Goal: Task Accomplishment & Management: Use online tool/utility

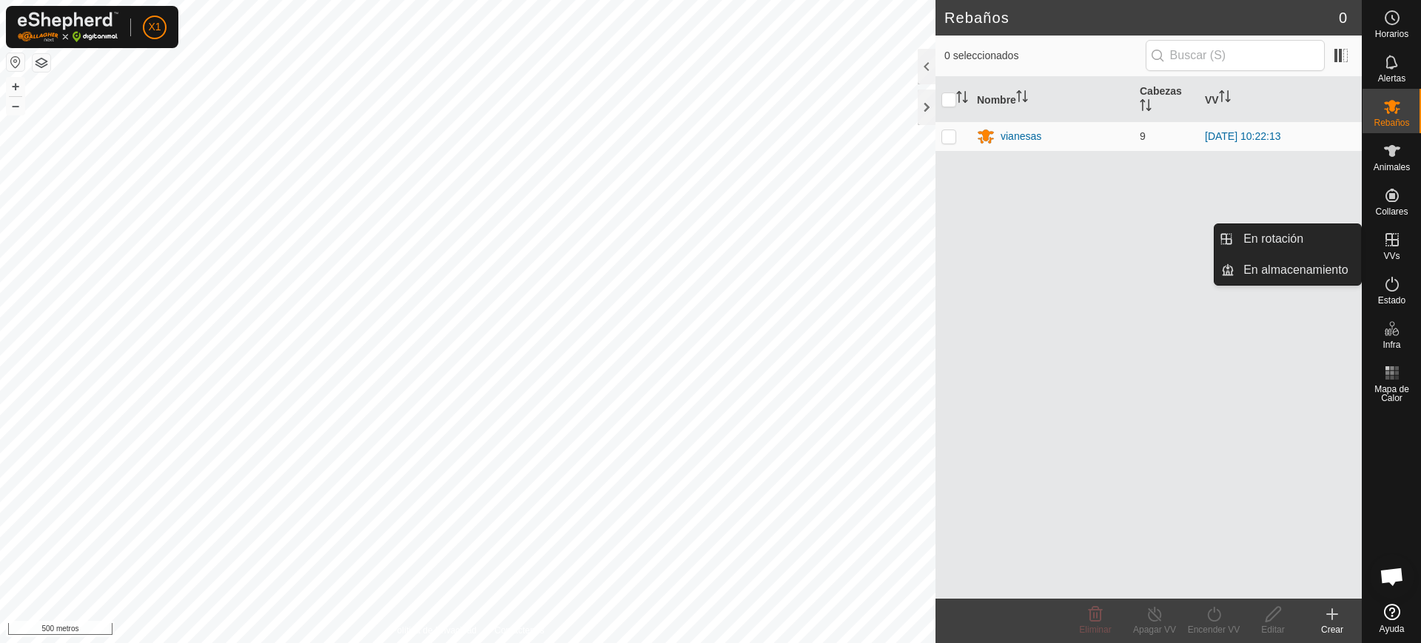
click at [1385, 246] on icon at bounding box center [1392, 240] width 18 height 18
click at [1393, 246] on icon at bounding box center [1391, 239] width 13 height 13
click at [1287, 242] on link "En Rotación" at bounding box center [1297, 239] width 127 height 30
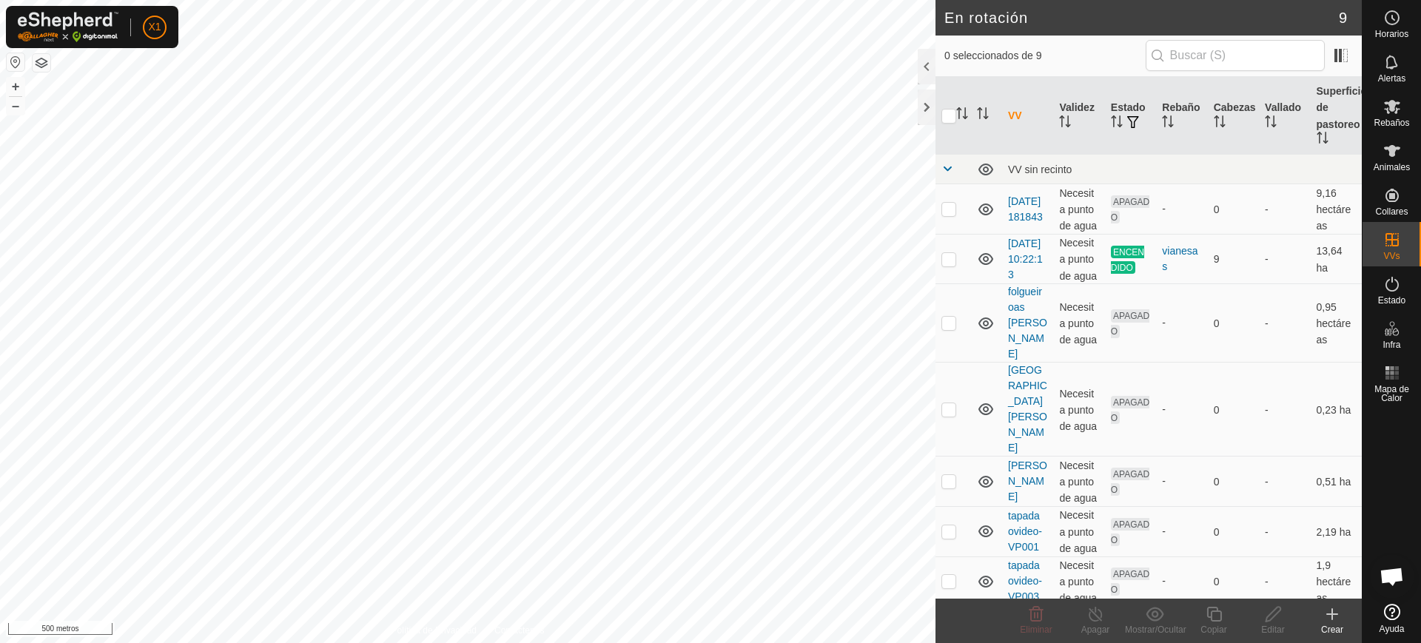
click at [8, 54] on button "button" at bounding box center [16, 62] width 18 height 18
checkbox input "true"
click at [1214, 613] on icon at bounding box center [1214, 614] width 19 height 18
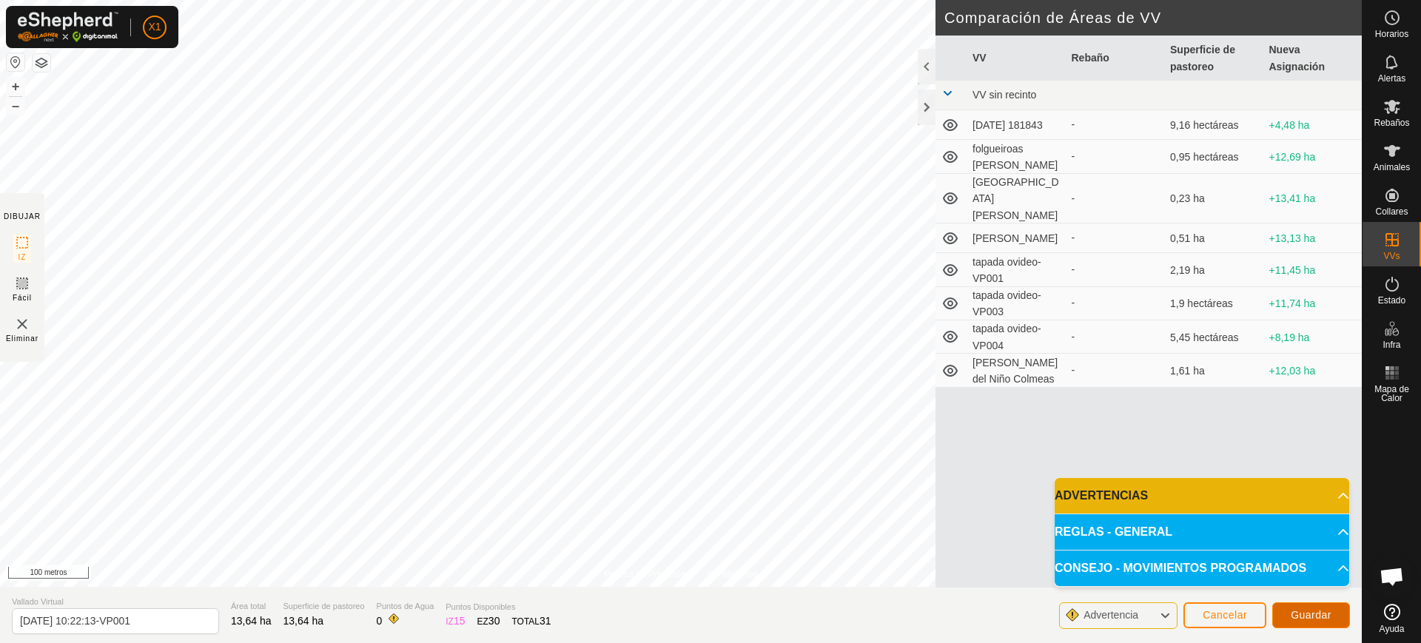
click at [1300, 617] on font "Guardar" at bounding box center [1311, 615] width 41 height 12
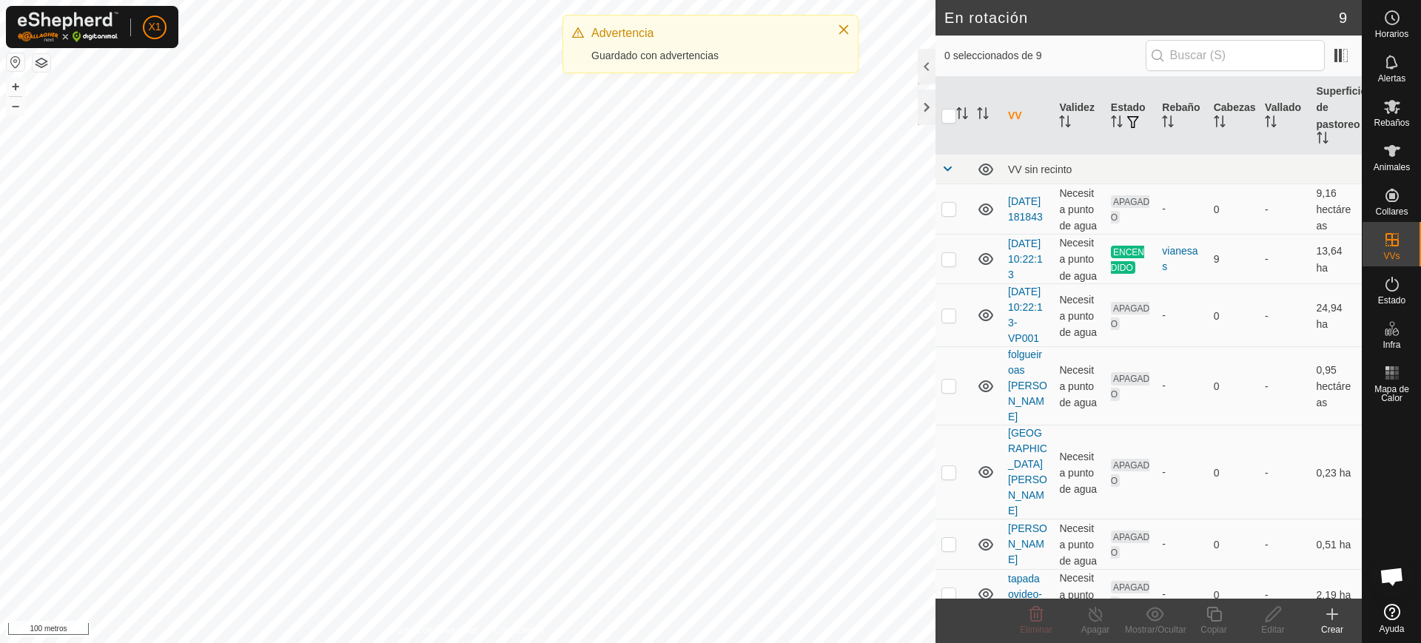
checkbox input "true"
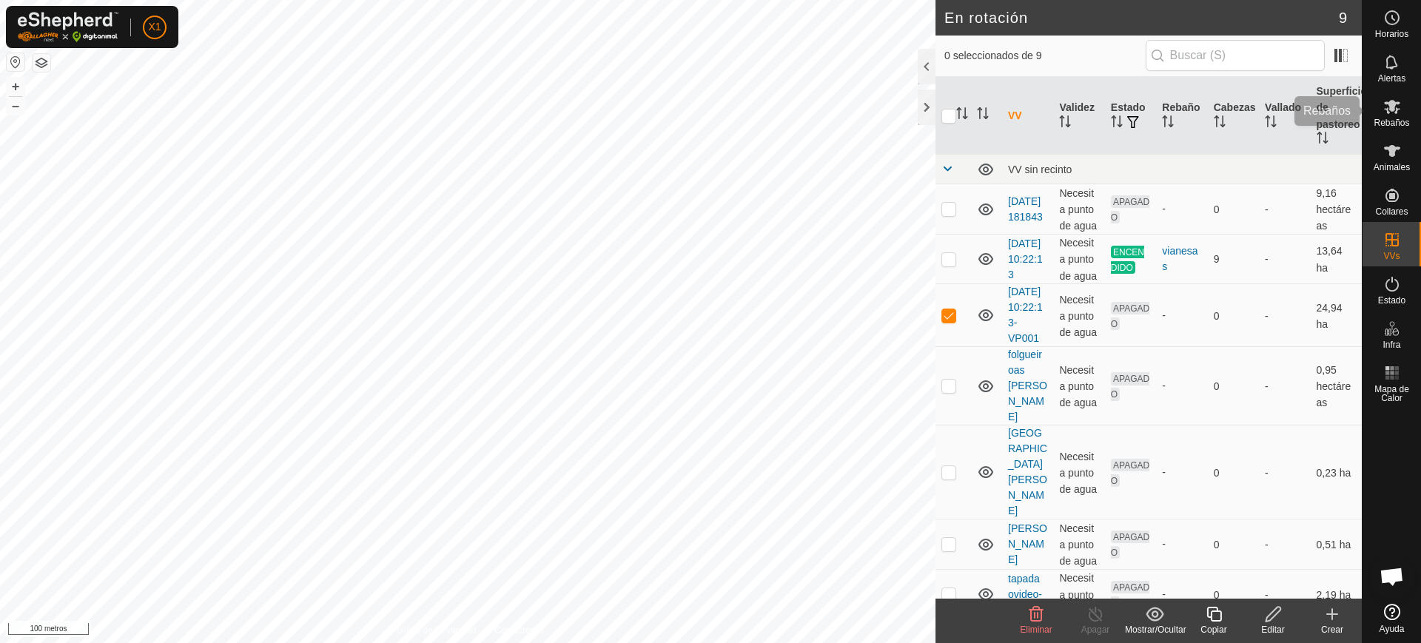
click at [1393, 115] on div "Rebaños" at bounding box center [1391, 111] width 58 height 44
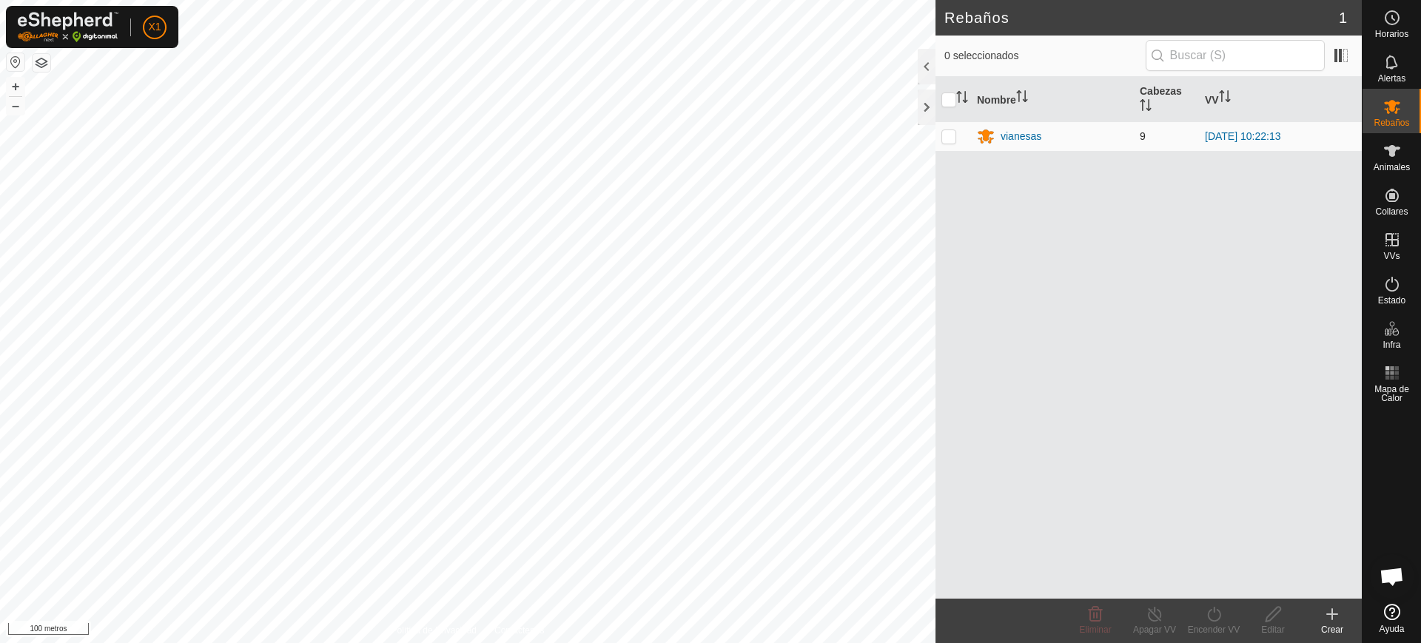
click at [949, 140] on p-checkbox at bounding box center [948, 136] width 15 height 12
checkbox input "true"
click at [1220, 610] on icon at bounding box center [1214, 614] width 19 height 18
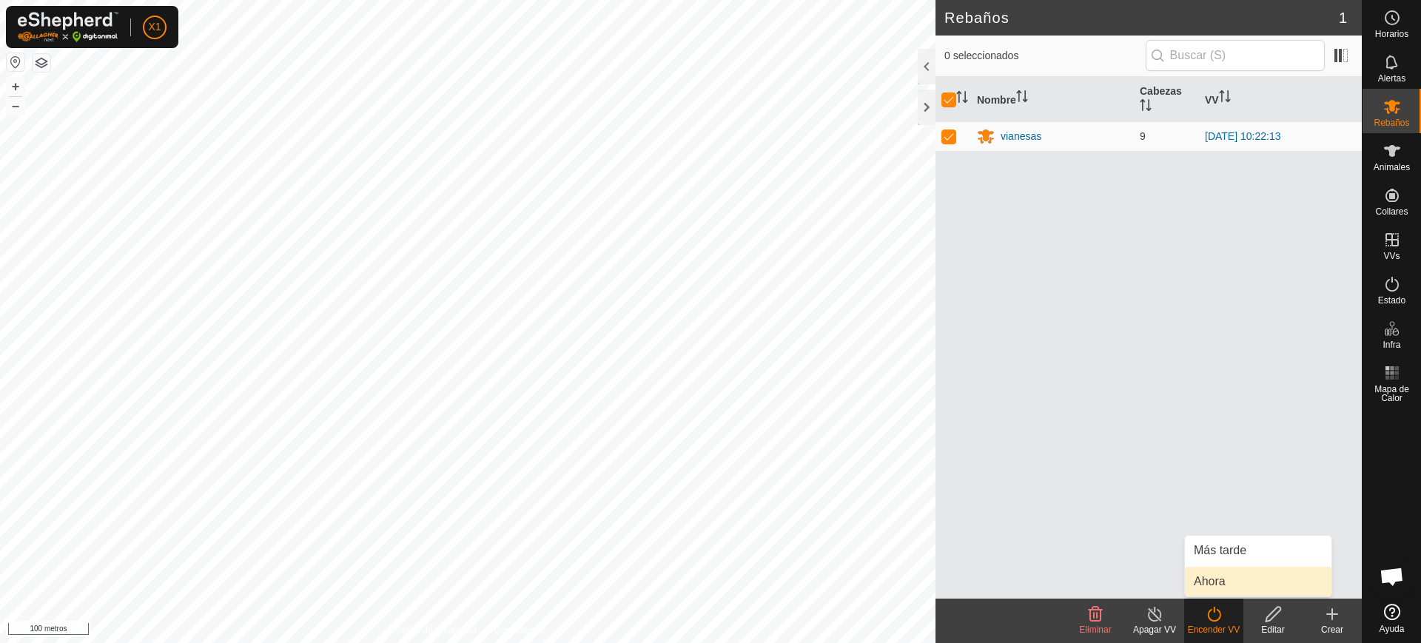
click at [1224, 574] on link "Ahora" at bounding box center [1258, 582] width 147 height 30
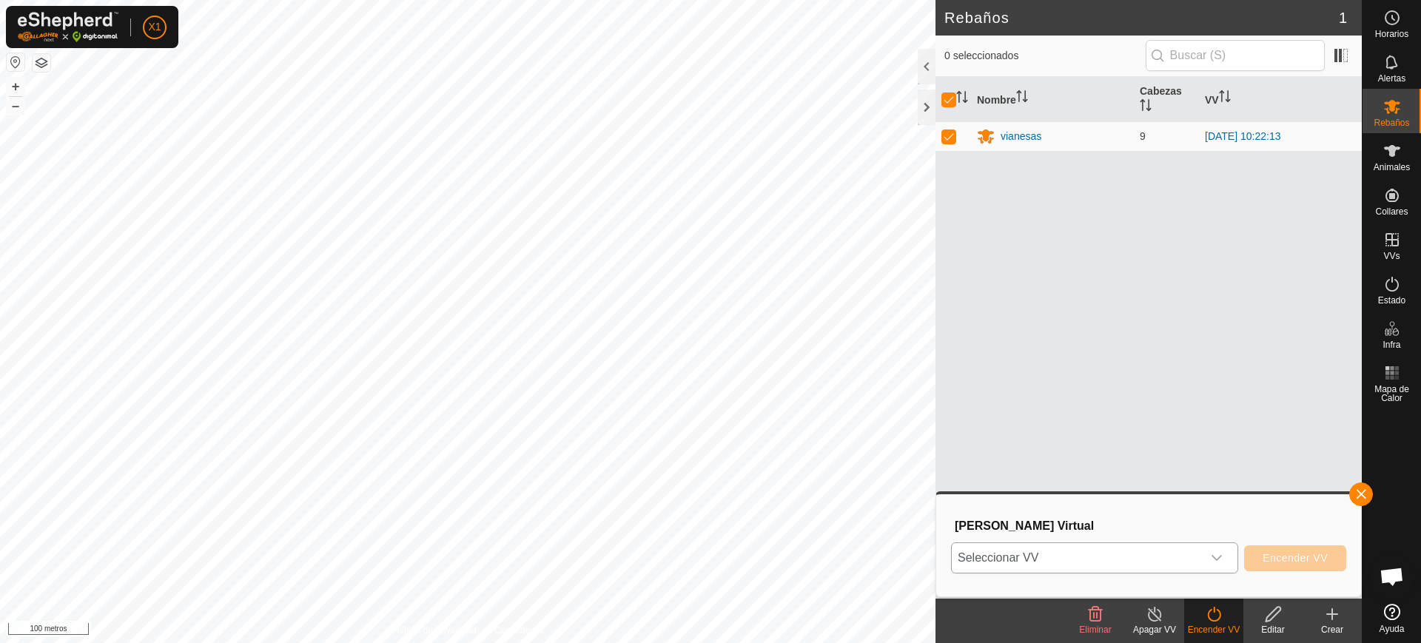
click at [1143, 548] on span "Seleccionar VV" at bounding box center [1077, 558] width 250 height 30
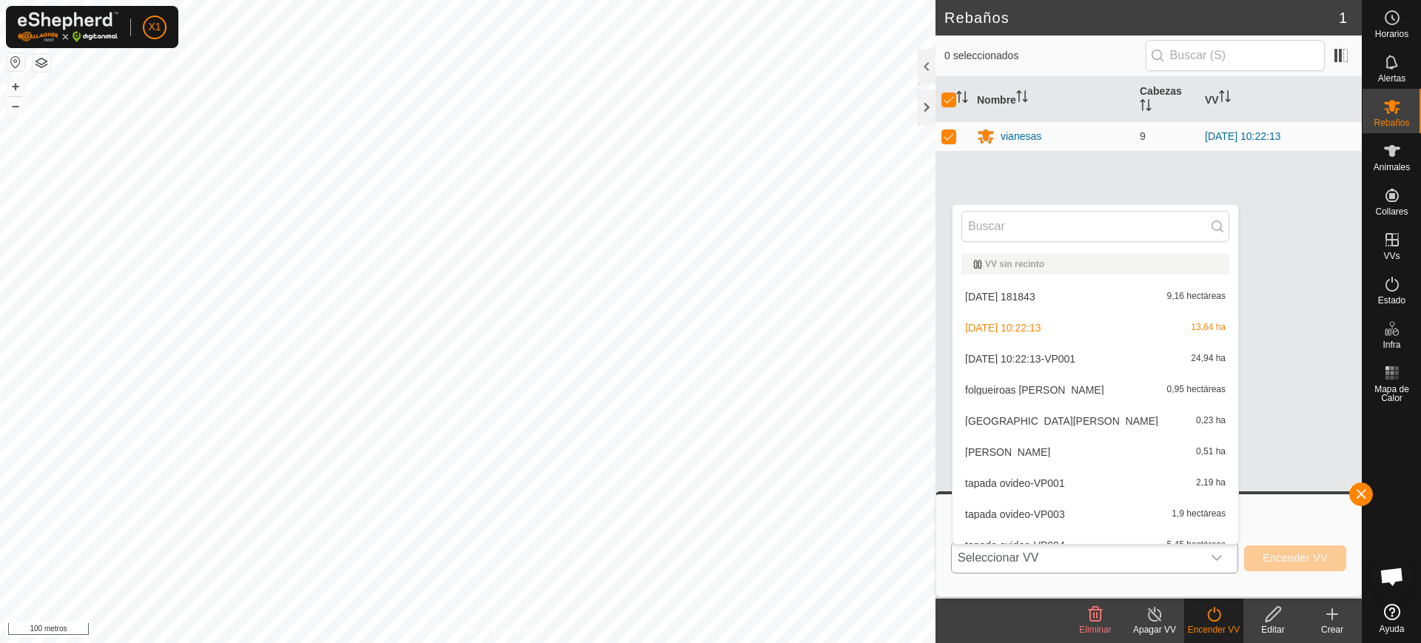
scroll to position [16, 0]
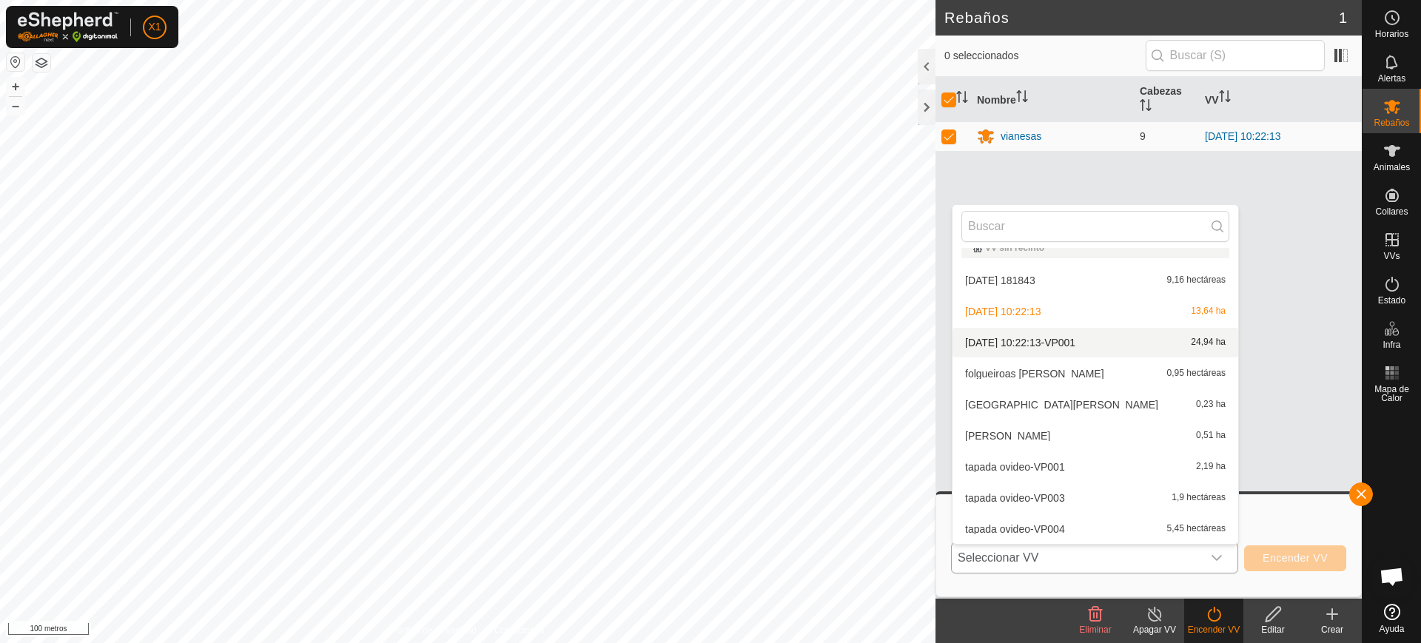
click at [1058, 334] on li "[DATE] 10:22:13-VP001 24,94 ha" at bounding box center [1095, 343] width 286 height 30
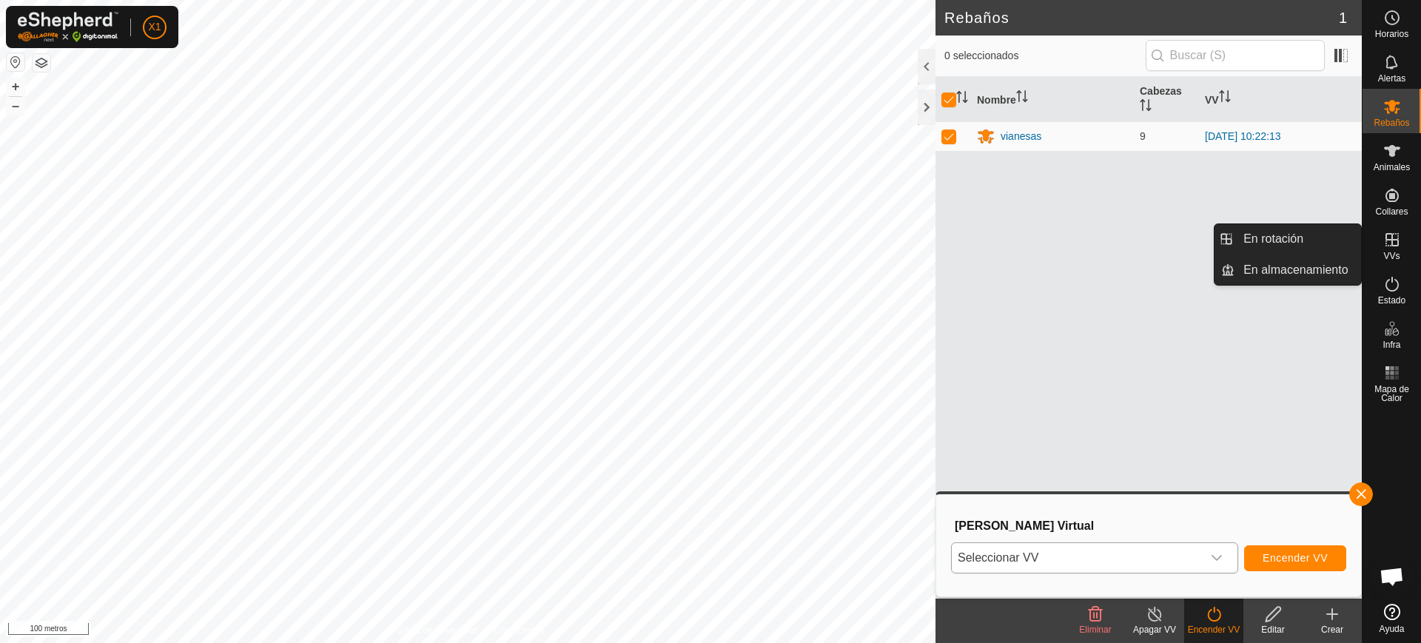
click at [1394, 238] on icon at bounding box center [1392, 240] width 18 height 18
drag, startPoint x: 1388, startPoint y: 223, endPoint x: 1396, endPoint y: 234, distance: 13.6
click at [1392, 237] on icon at bounding box center [1391, 239] width 13 height 13
click at [1392, 232] on icon at bounding box center [1392, 240] width 18 height 18
click at [1371, 226] on div "VVs" at bounding box center [1391, 244] width 58 height 44
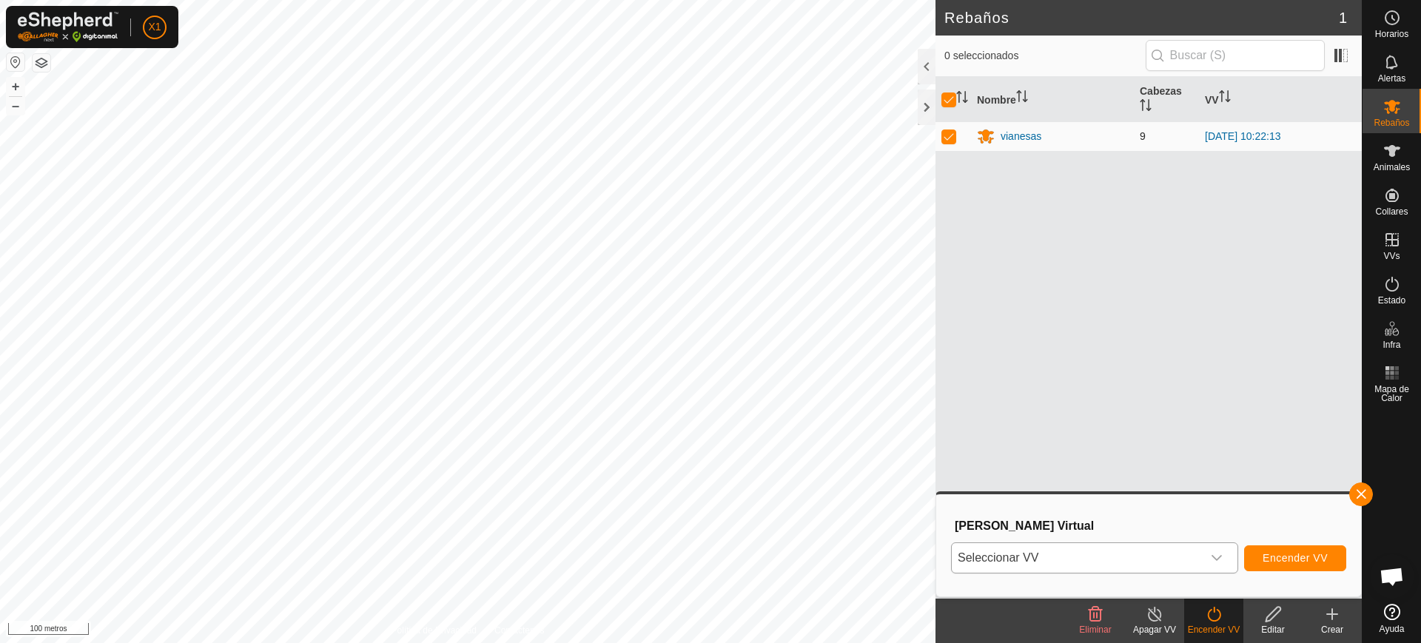
click at [948, 126] on td at bounding box center [953, 136] width 36 height 30
checkbox input "false"
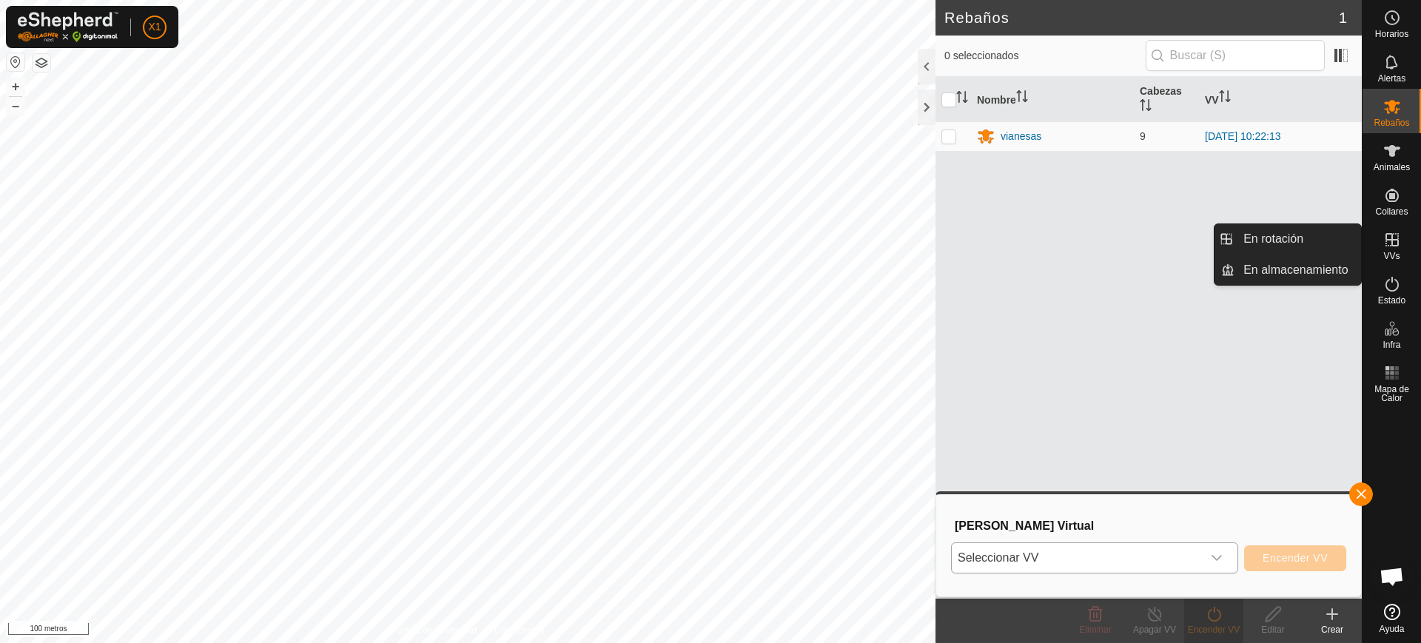
click at [1391, 243] on icon at bounding box center [1392, 240] width 18 height 18
click at [1384, 240] on icon at bounding box center [1392, 240] width 18 height 18
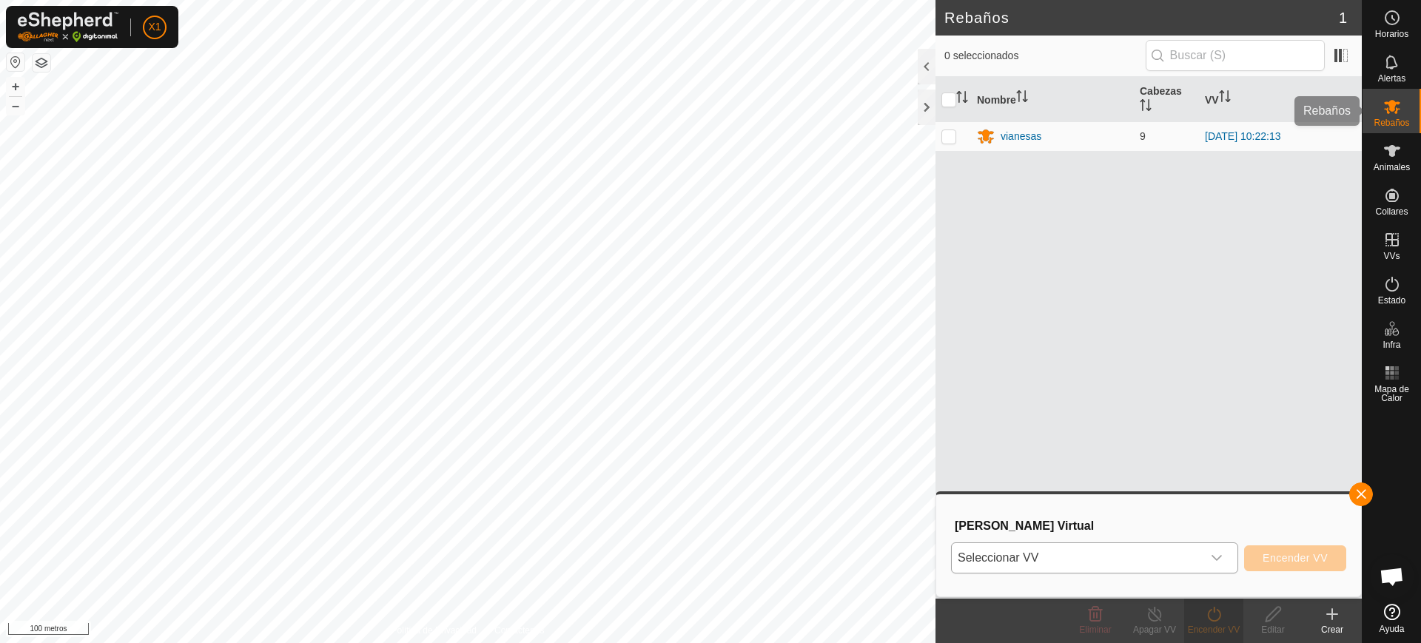
click at [1413, 73] on div "Alertas" at bounding box center [1391, 66] width 58 height 44
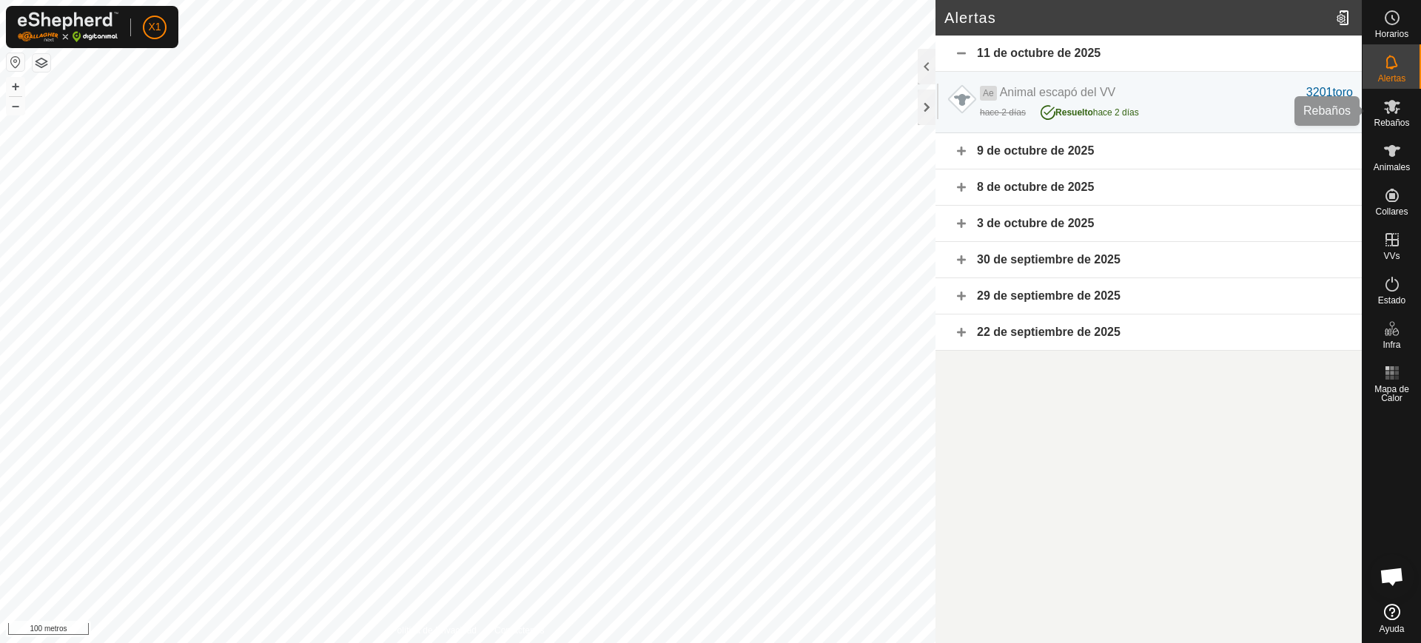
drag, startPoint x: 1384, startPoint y: 110, endPoint x: 1398, endPoint y: 132, distance: 26.3
click at [1385, 110] on icon at bounding box center [1392, 107] width 18 height 18
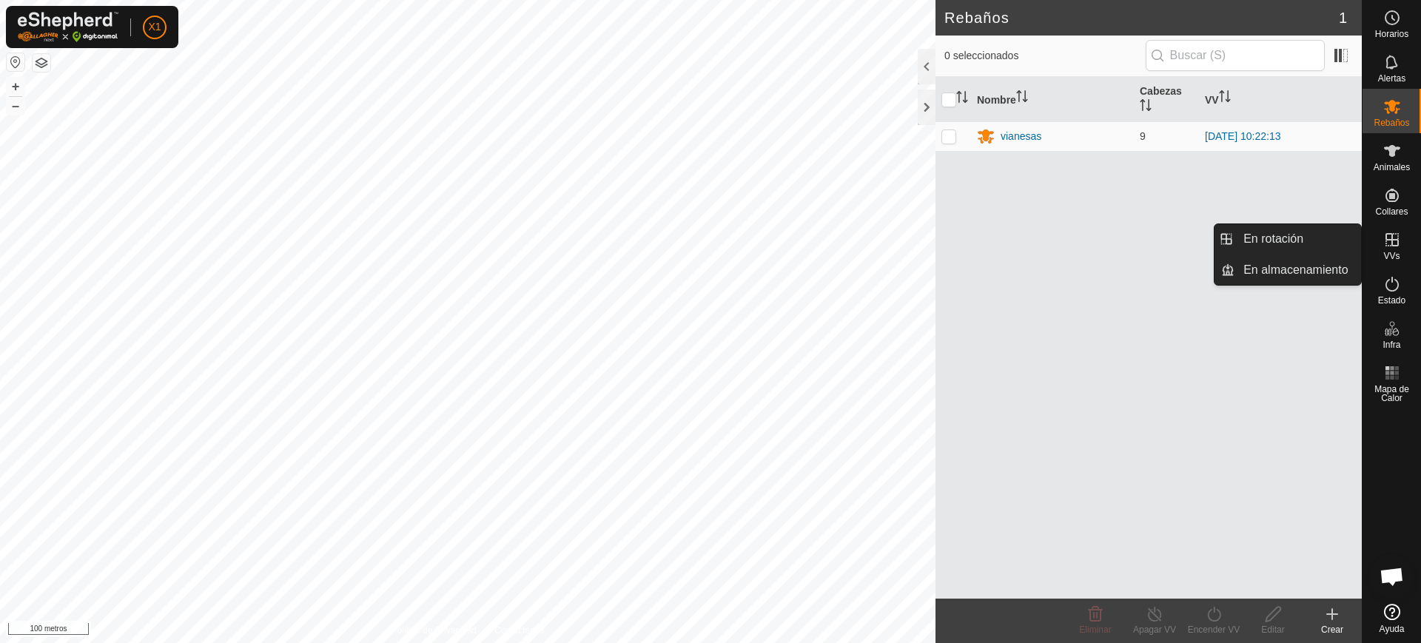
click at [1380, 248] on es-virtualpaddocks-svg-icon at bounding box center [1392, 240] width 27 height 24
click at [1295, 242] on link "En Rotación" at bounding box center [1297, 239] width 127 height 30
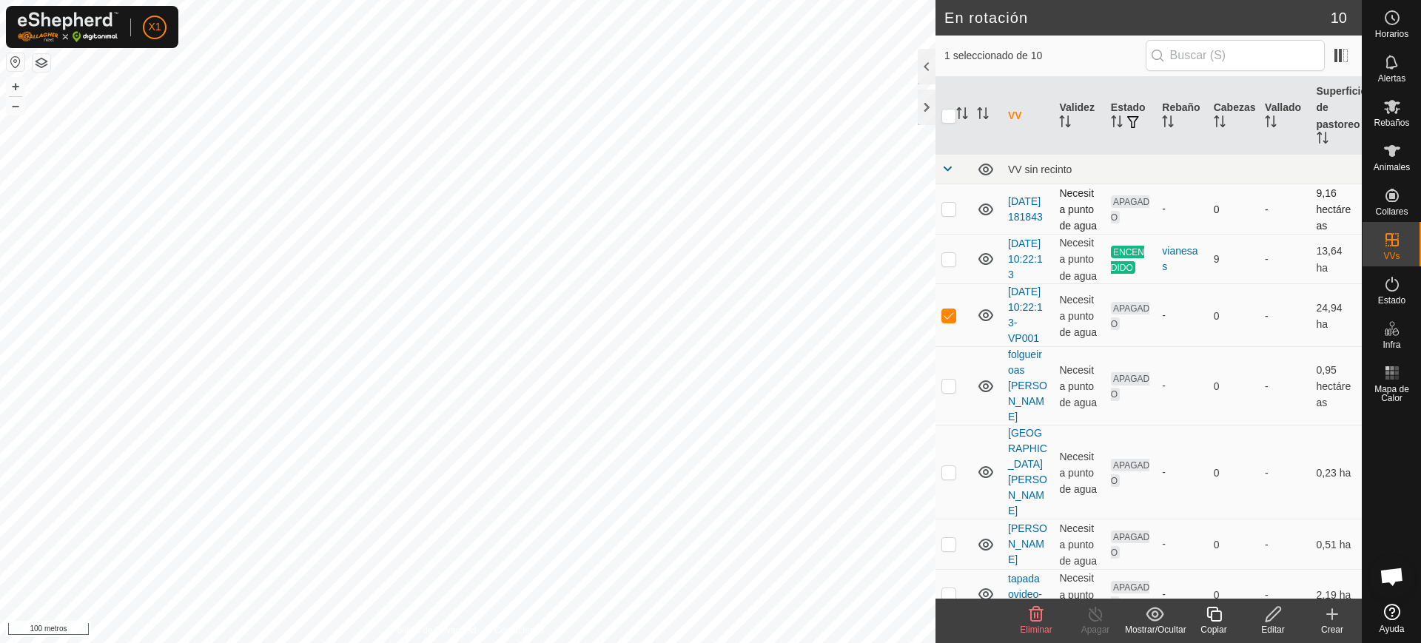
click at [952, 204] on p-checkbox at bounding box center [948, 209] width 15 height 12
checkbox input "true"
click at [948, 321] on p-checkbox at bounding box center [948, 315] width 15 height 12
checkbox input "false"
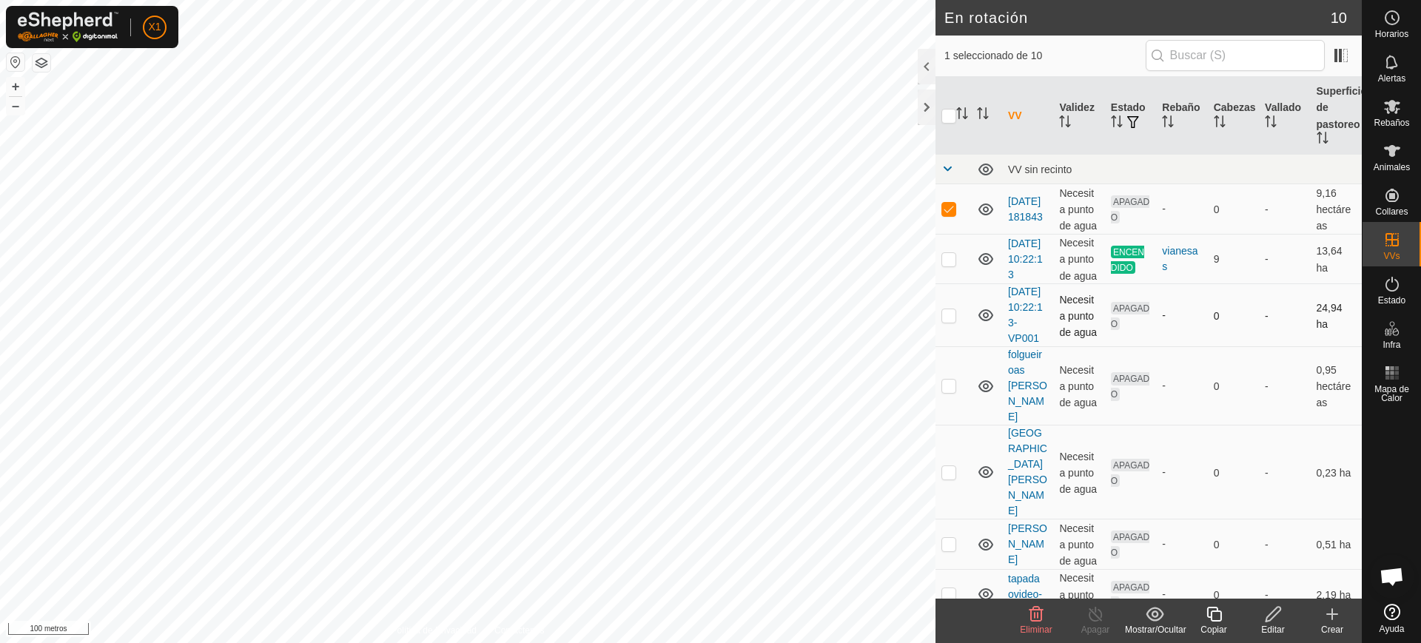
checkbox input "true"
click at [1280, 612] on icon at bounding box center [1273, 614] width 19 height 18
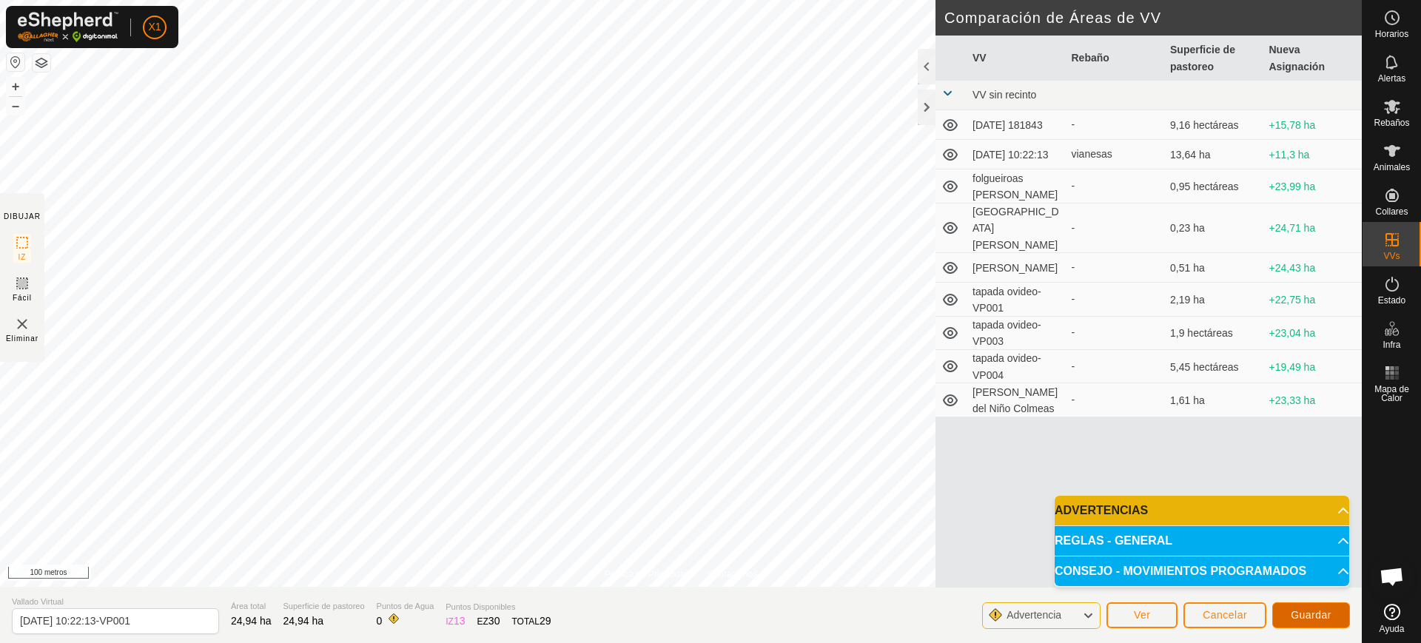
click at [1279, 610] on button "Guardar" at bounding box center [1311, 615] width 78 height 26
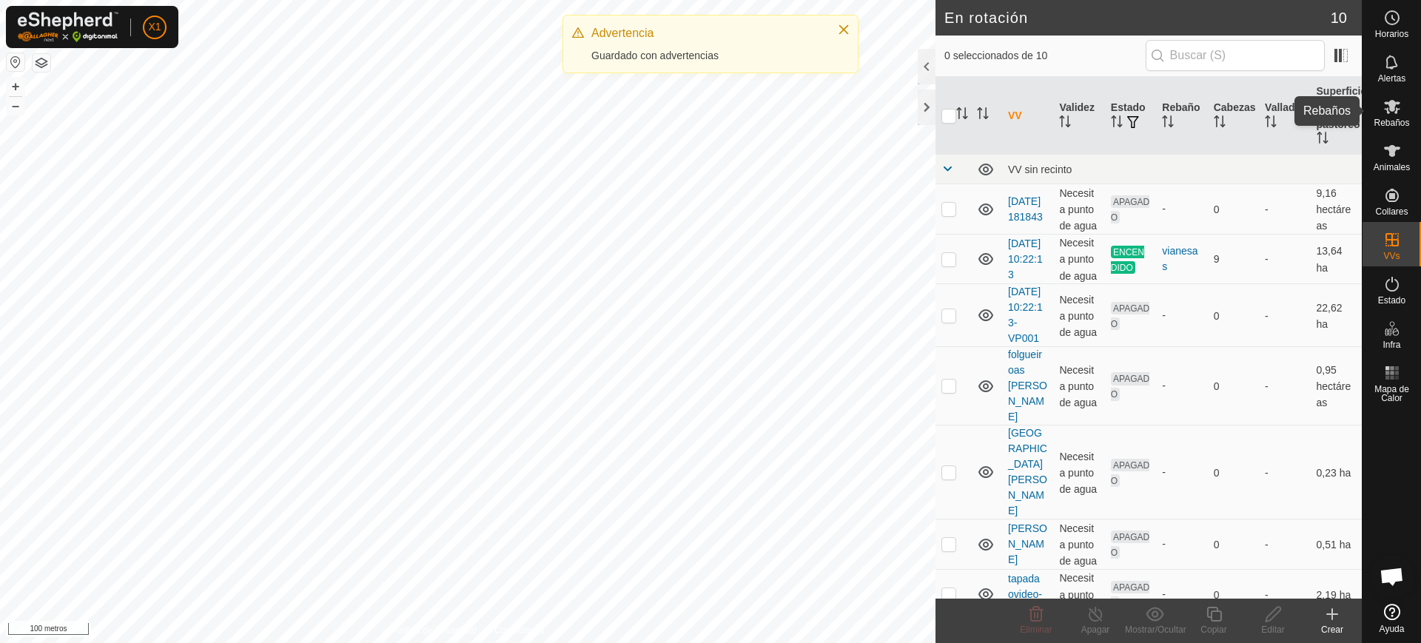
click at [1391, 110] on icon at bounding box center [1392, 107] width 16 height 14
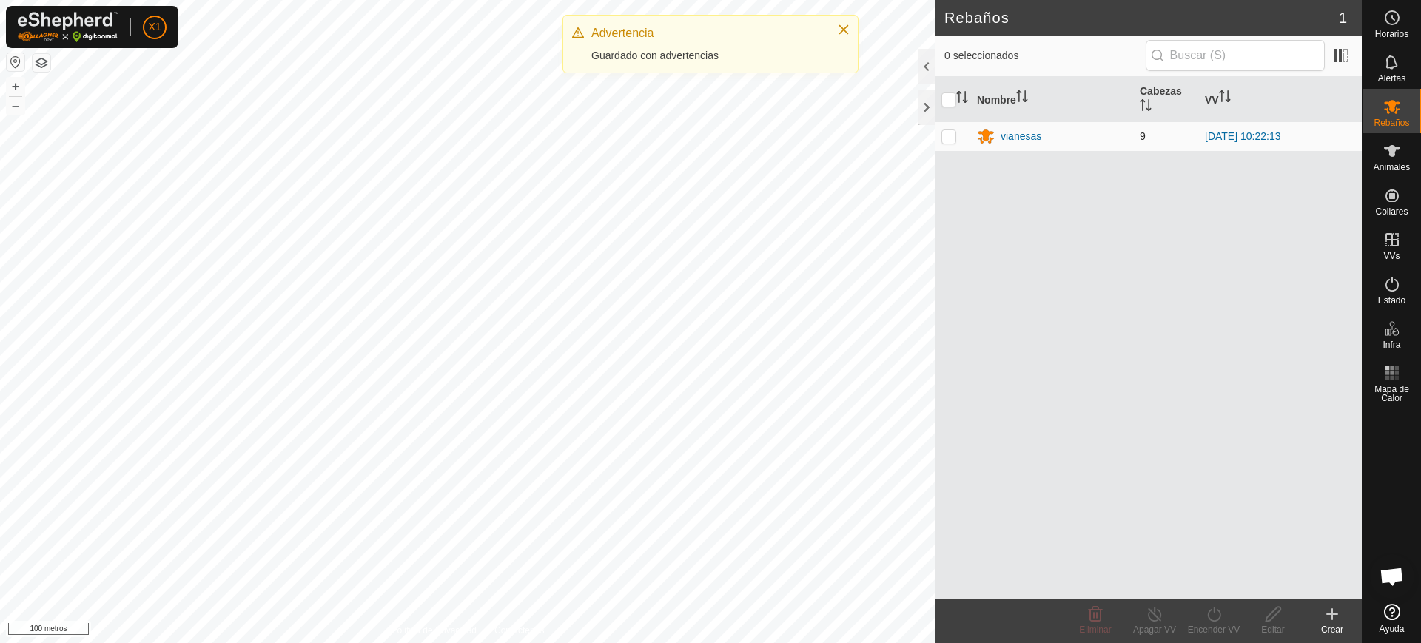
click at [943, 131] on p-checkbox at bounding box center [948, 136] width 15 height 12
checkbox input "true"
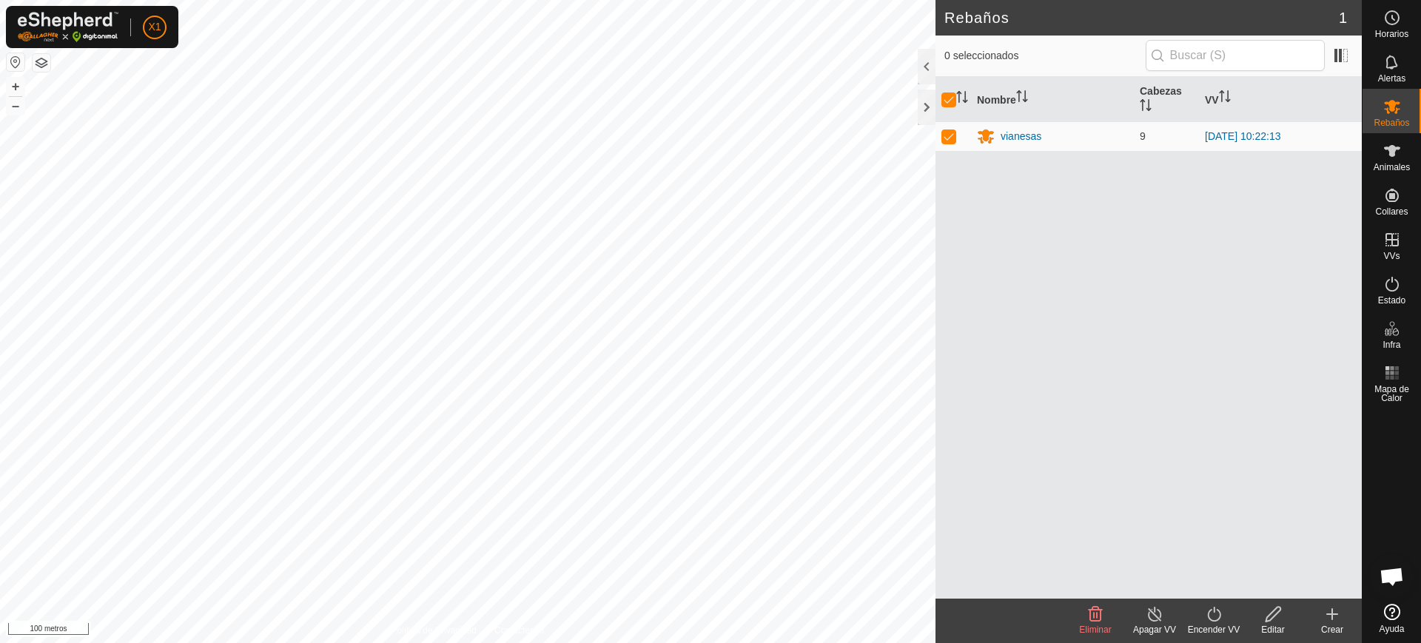
click at [1203, 613] on turn-on-svg-icon at bounding box center [1213, 614] width 59 height 18
click at [1200, 575] on link "Ahora" at bounding box center [1258, 582] width 147 height 30
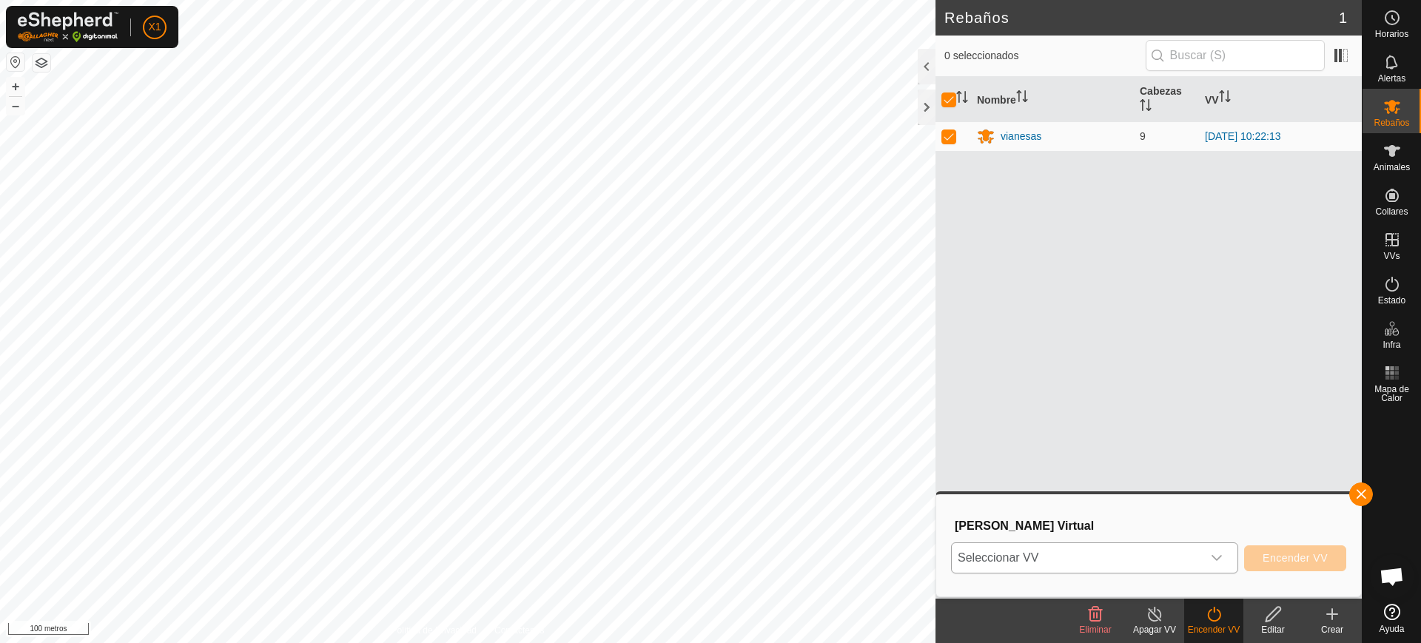
click at [1055, 551] on span "Seleccionar VV" at bounding box center [1077, 558] width 250 height 30
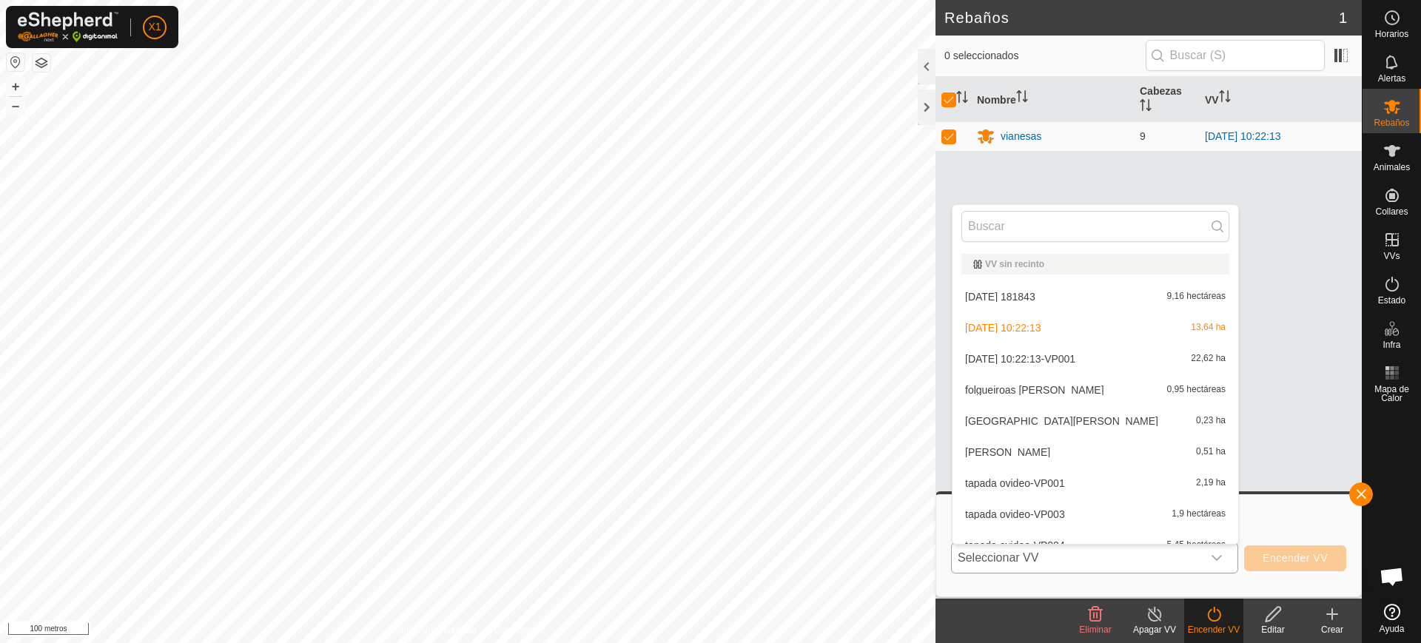
scroll to position [16, 0]
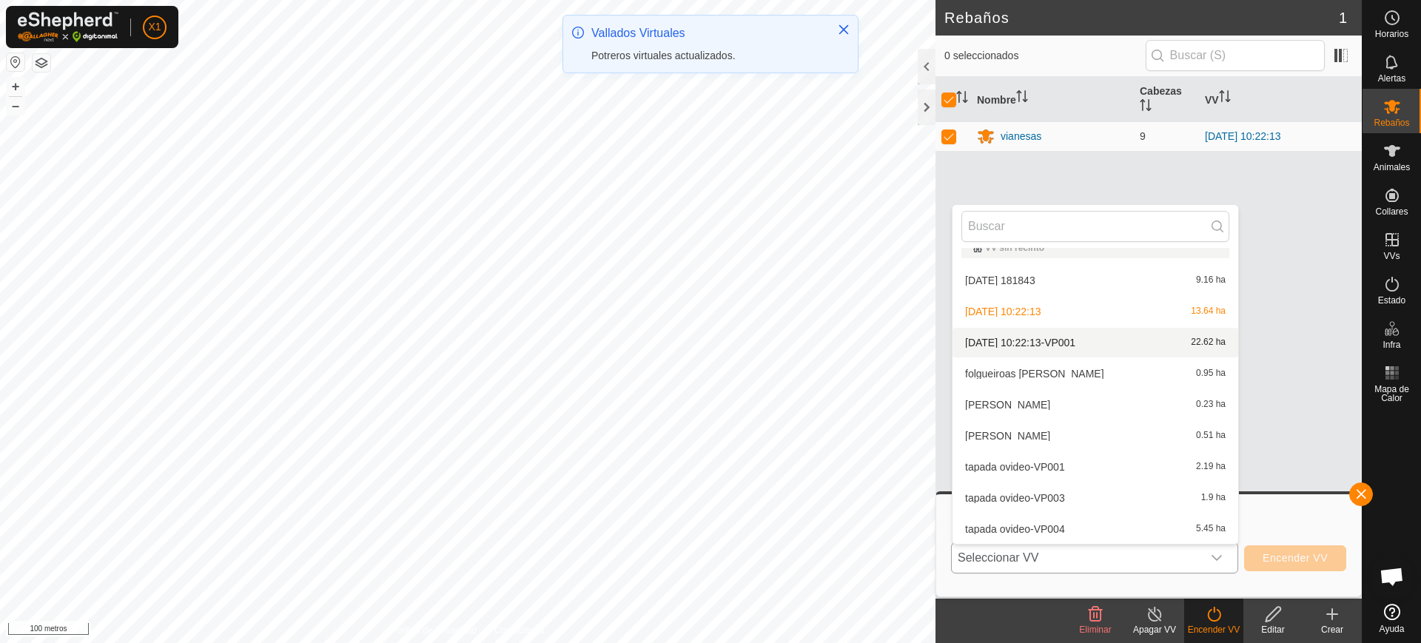
click at [1001, 343] on li "[DATE] 10:22:13-VP001 22.62 ha" at bounding box center [1095, 343] width 286 height 30
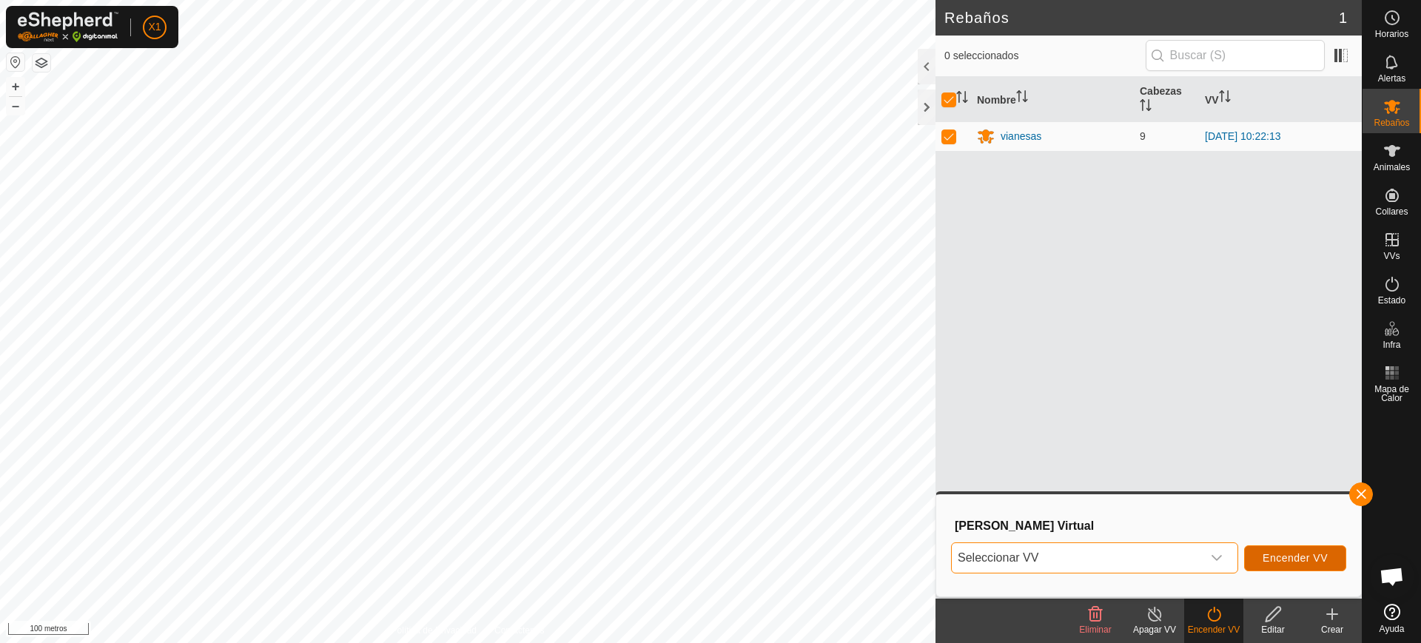
click at [1307, 551] on button "Encender VV" at bounding box center [1295, 558] width 102 height 26
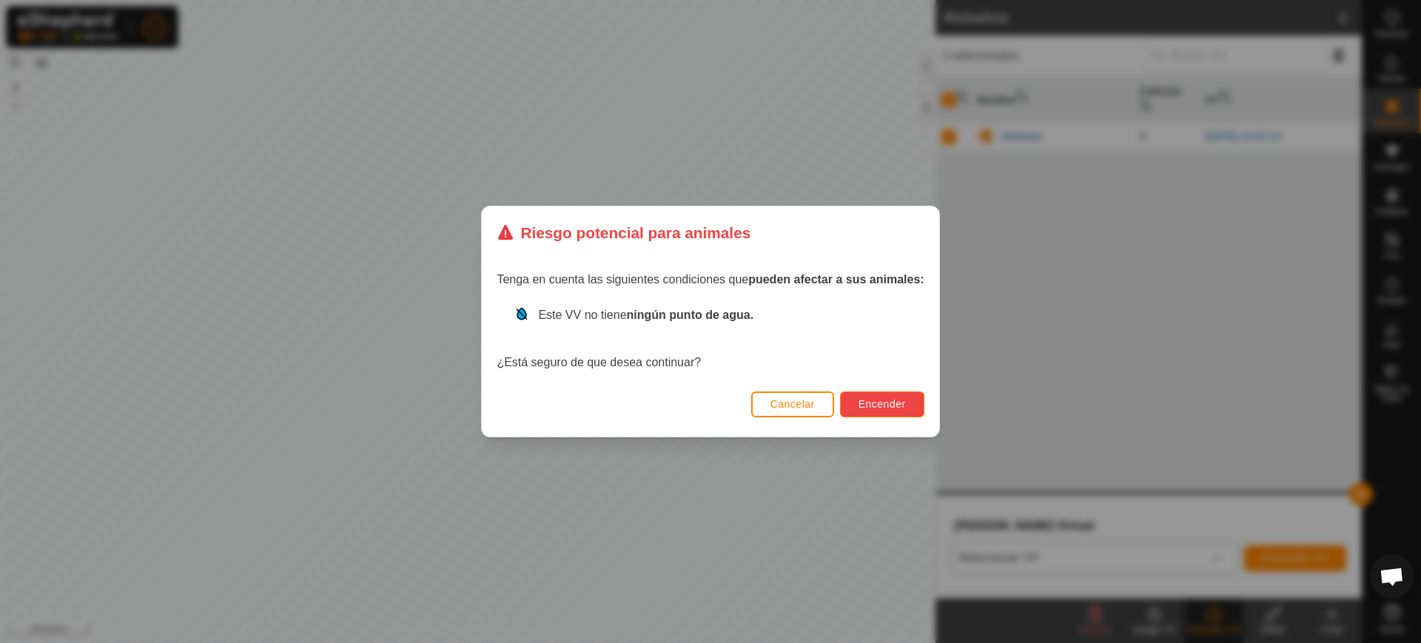
click at [847, 395] on button "Encender" at bounding box center [882, 404] width 84 height 26
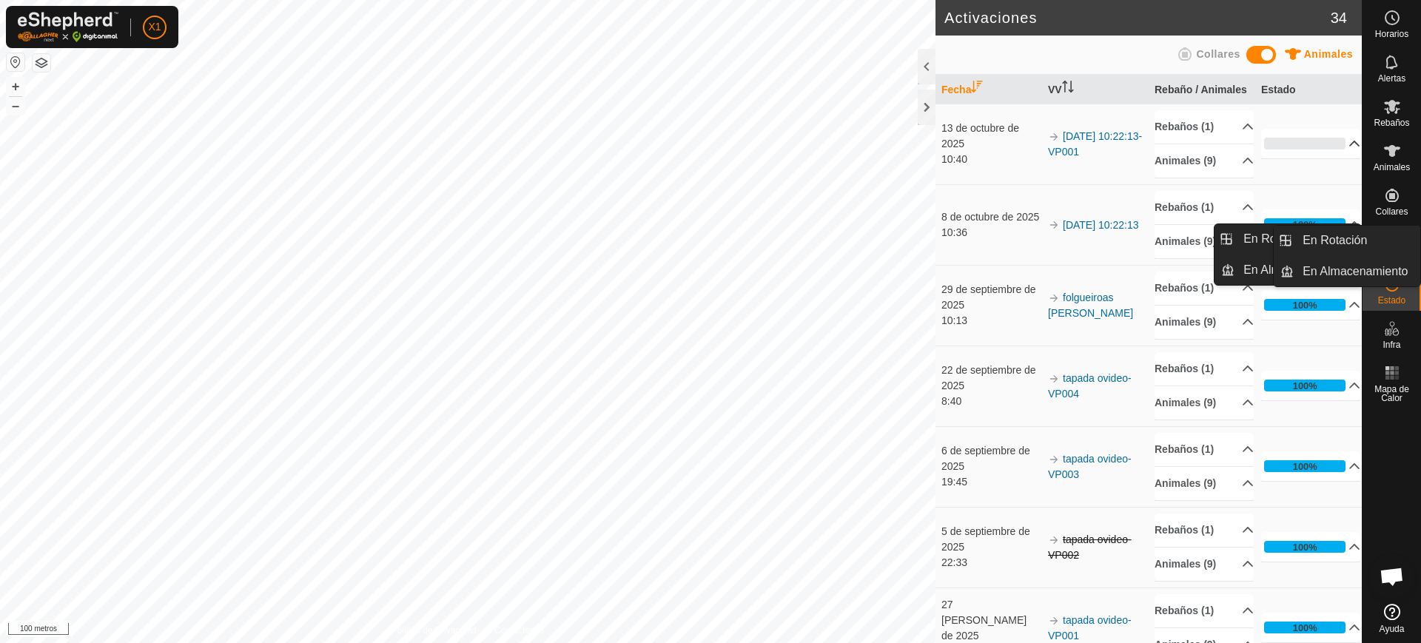
click at [1312, 158] on p-accordion-header "0%" at bounding box center [1310, 144] width 99 height 30
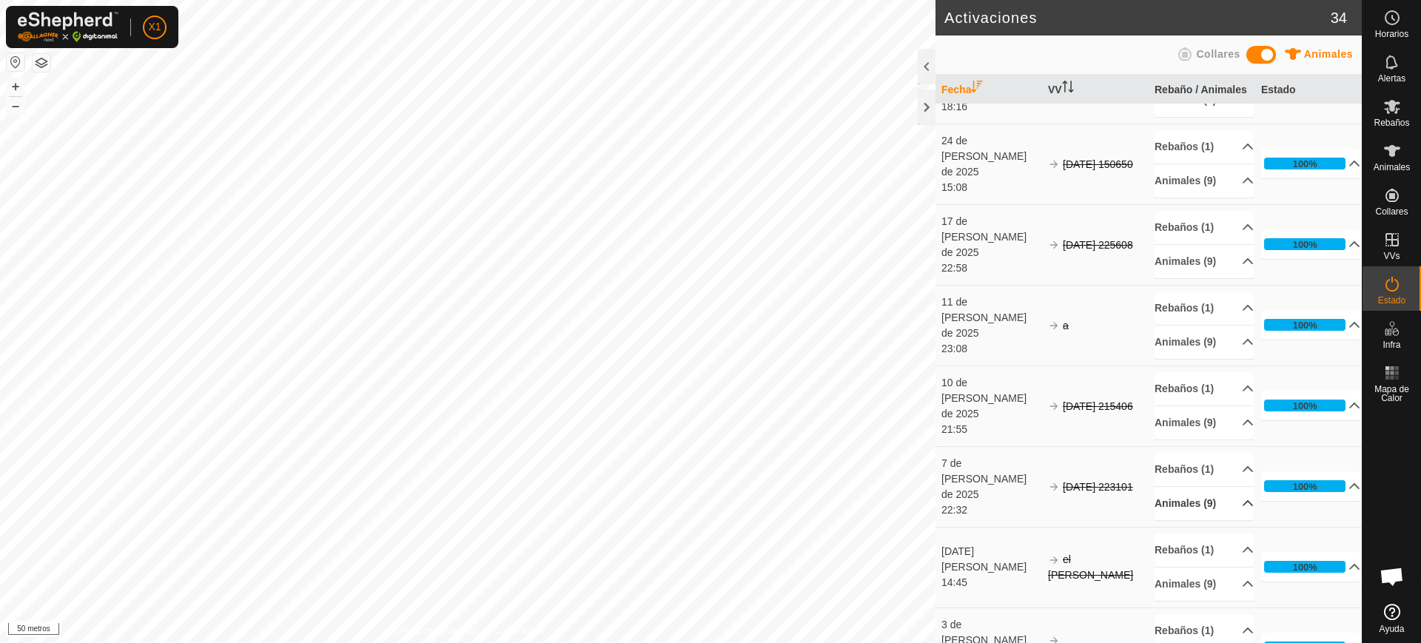
scroll to position [1295, 0]
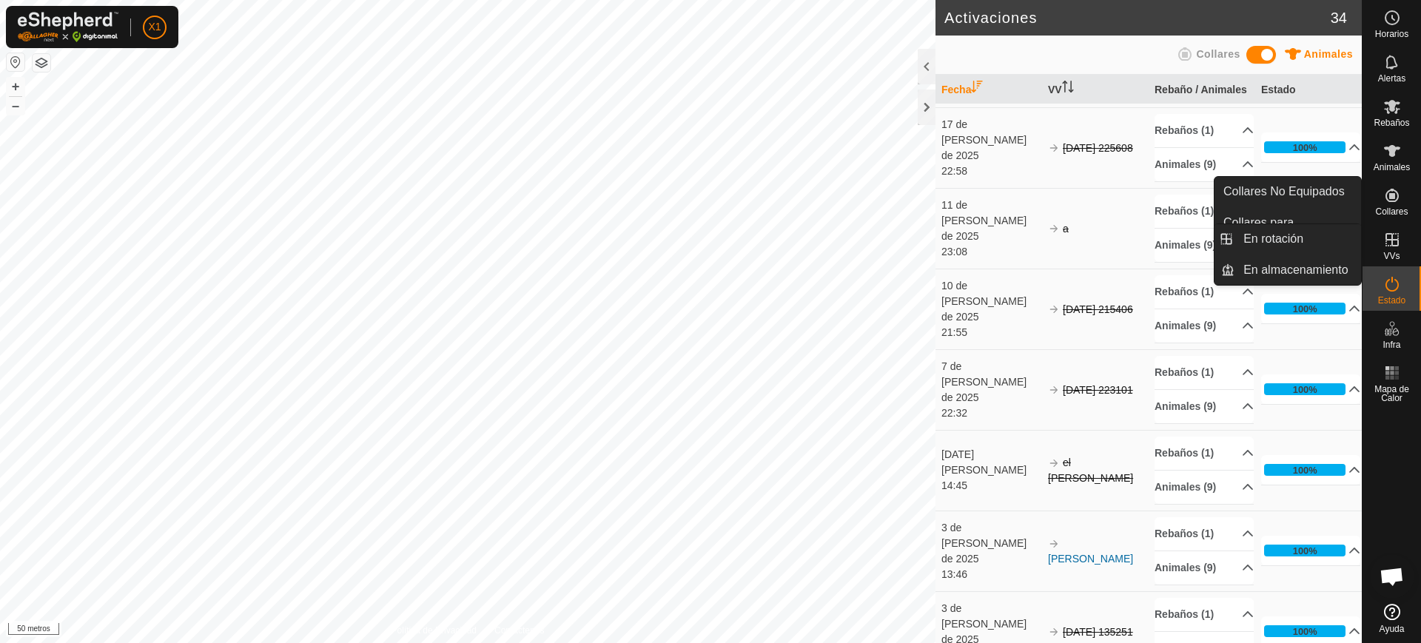
click at [1393, 246] on icon at bounding box center [1391, 239] width 13 height 13
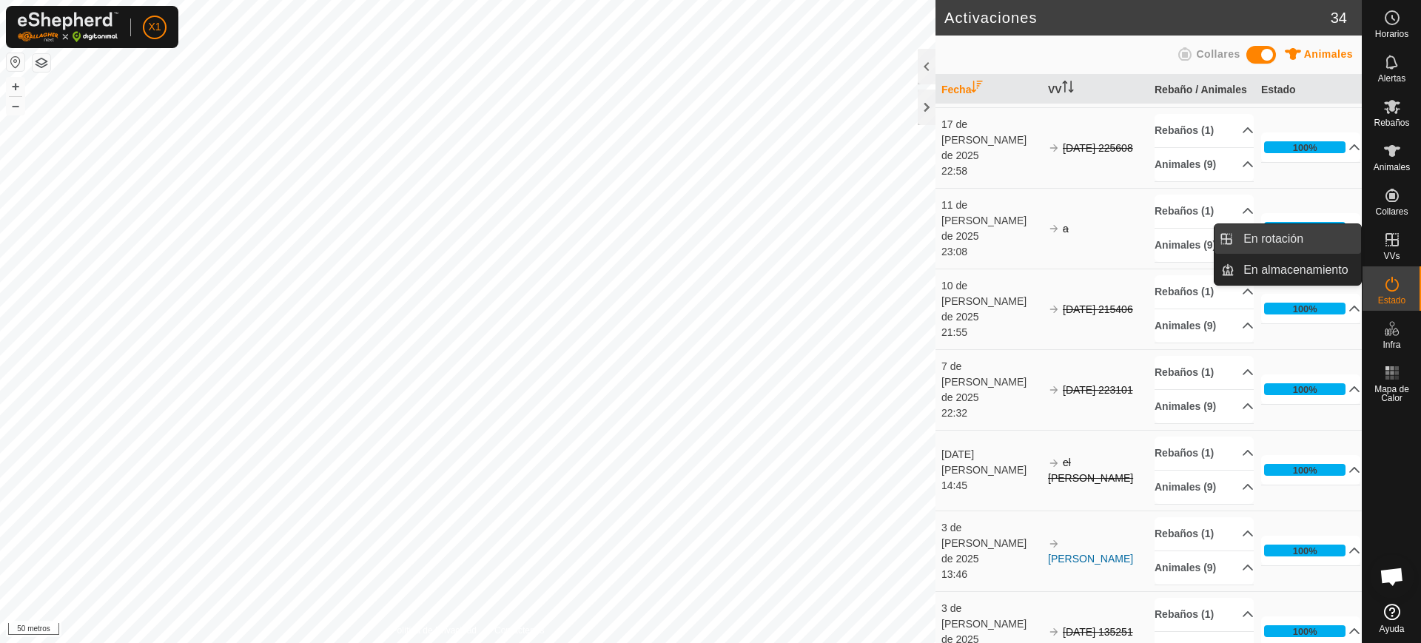
click at [1285, 245] on link "En rotación" at bounding box center [1297, 239] width 127 height 30
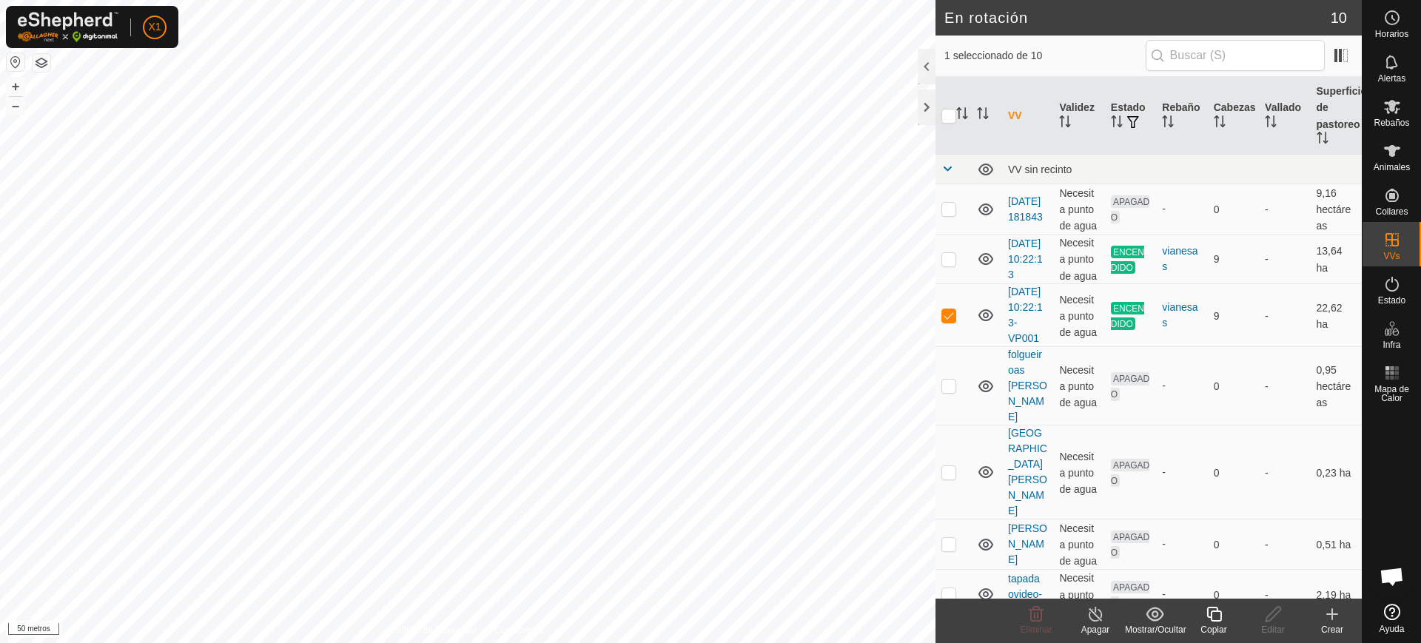
click at [1211, 613] on icon at bounding box center [1214, 614] width 19 height 18
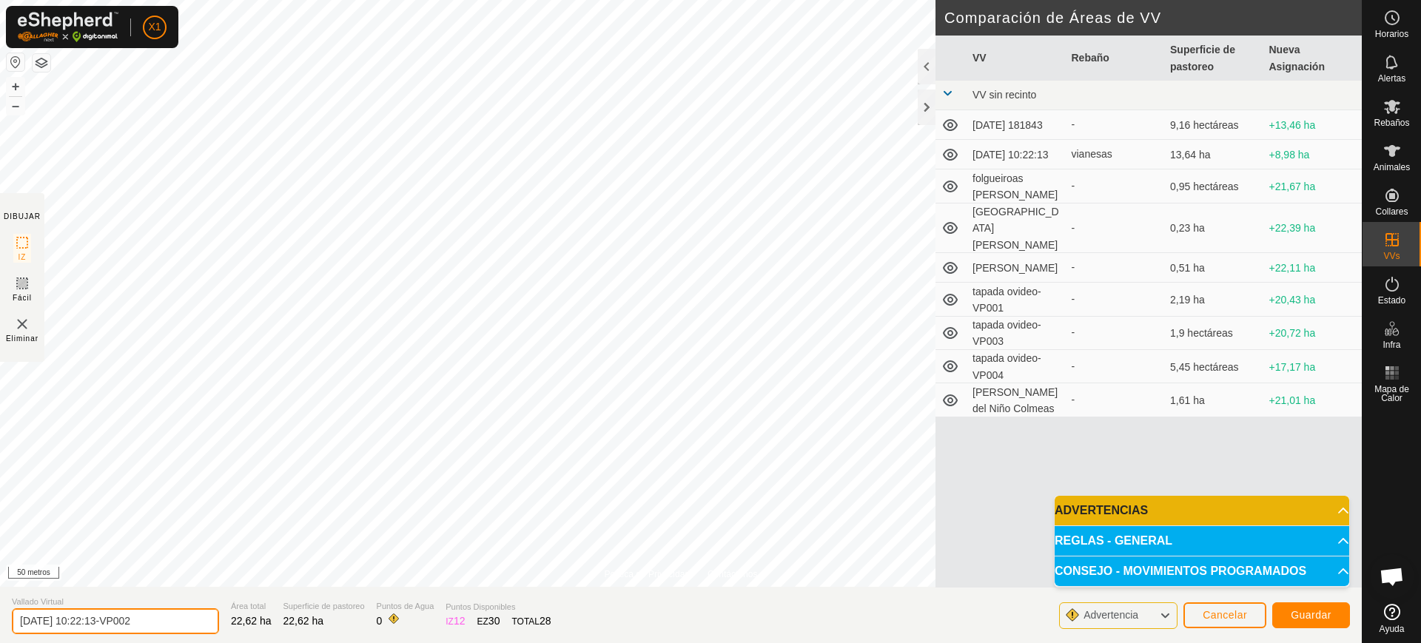
click at [67, 630] on input "[DATE] 10:22:13-VP002" at bounding box center [115, 621] width 207 height 26
click at [70, 625] on input "[DATE] 10:22:13-VP002" at bounding box center [115, 621] width 207 height 26
click at [70, 623] on input "[DATE] 10:22:13-VP002" at bounding box center [115, 621] width 207 height 26
click at [70, 622] on input "[DATE] 10:22:13-VP002" at bounding box center [115, 621] width 207 height 26
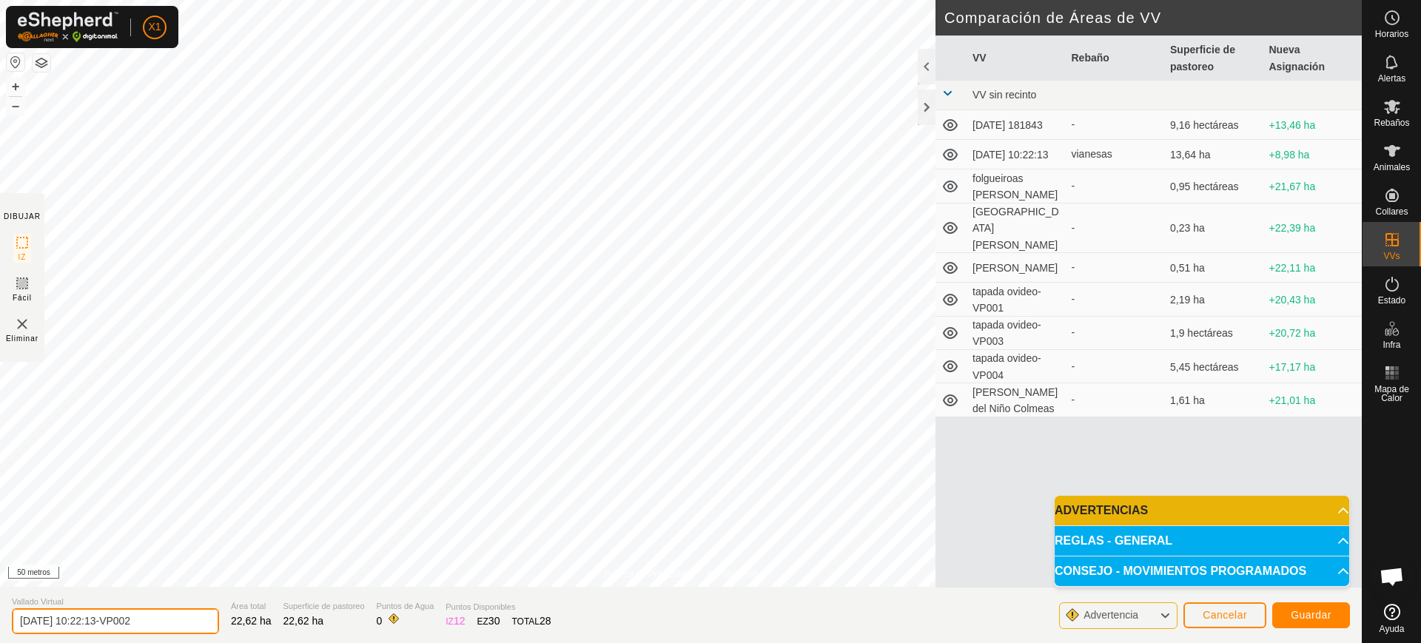
drag, startPoint x: 70, startPoint y: 622, endPoint x: 205, endPoint y: 633, distance: 135.1
click at [71, 622] on input "[DATE] 10:22:13-VP002" at bounding box center [115, 621] width 207 height 26
drag, startPoint x: 164, startPoint y: 623, endPoint x: 0, endPoint y: 621, distance: 163.6
click at [0, 621] on section "Vallado Virtual [DATE] 10:22:13-VP002 Área total 22,62 ha Superficie de pastore…" at bounding box center [681, 615] width 1362 height 56
type input "aaaa"
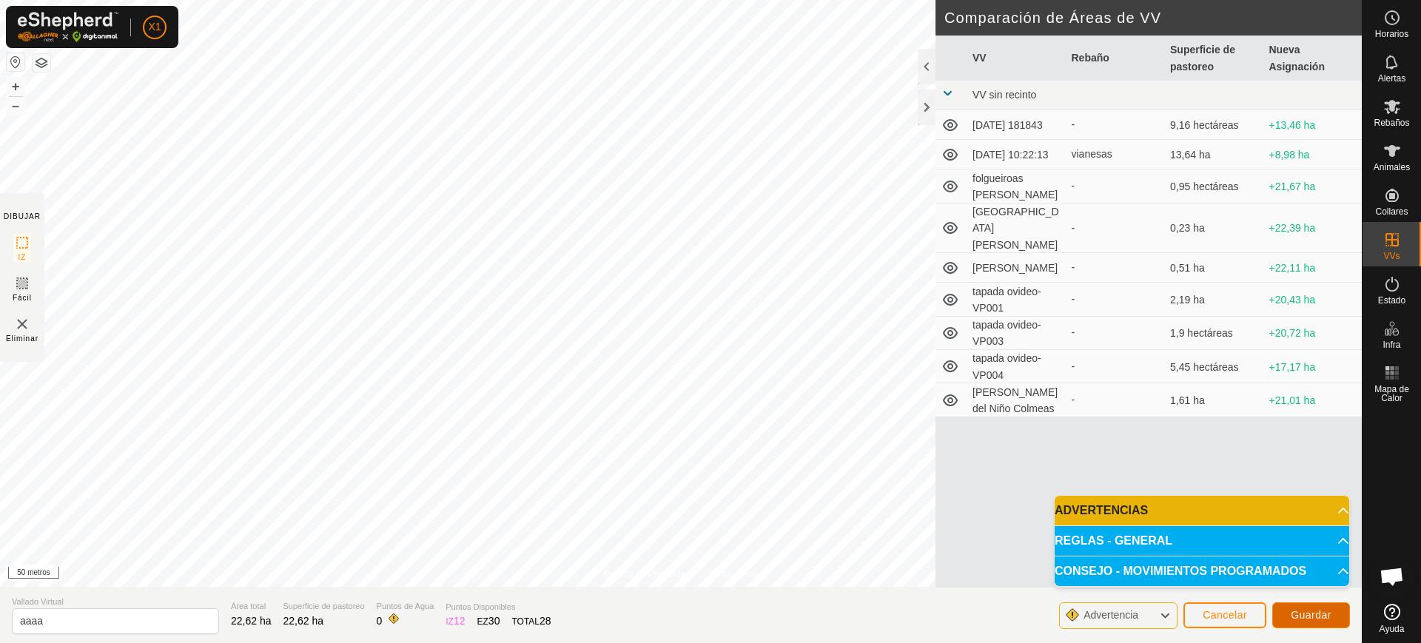
click at [1282, 615] on button "Guardar" at bounding box center [1311, 615] width 78 height 26
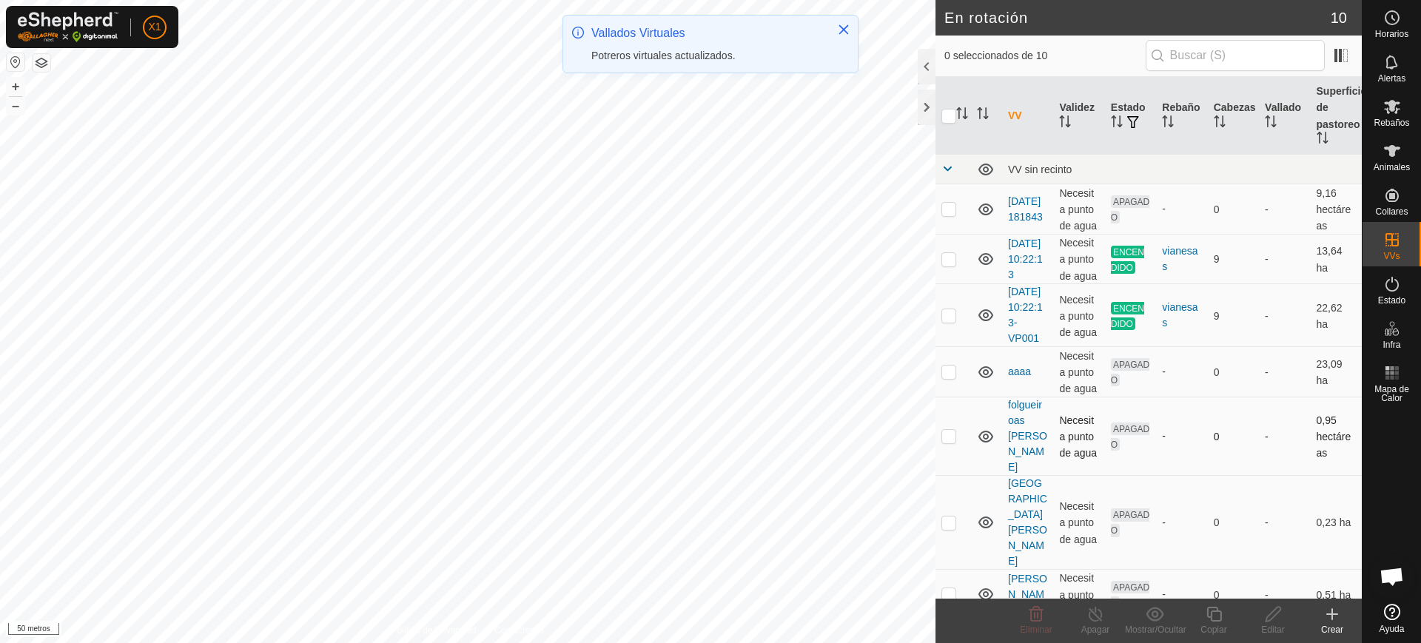
checkbox input "true"
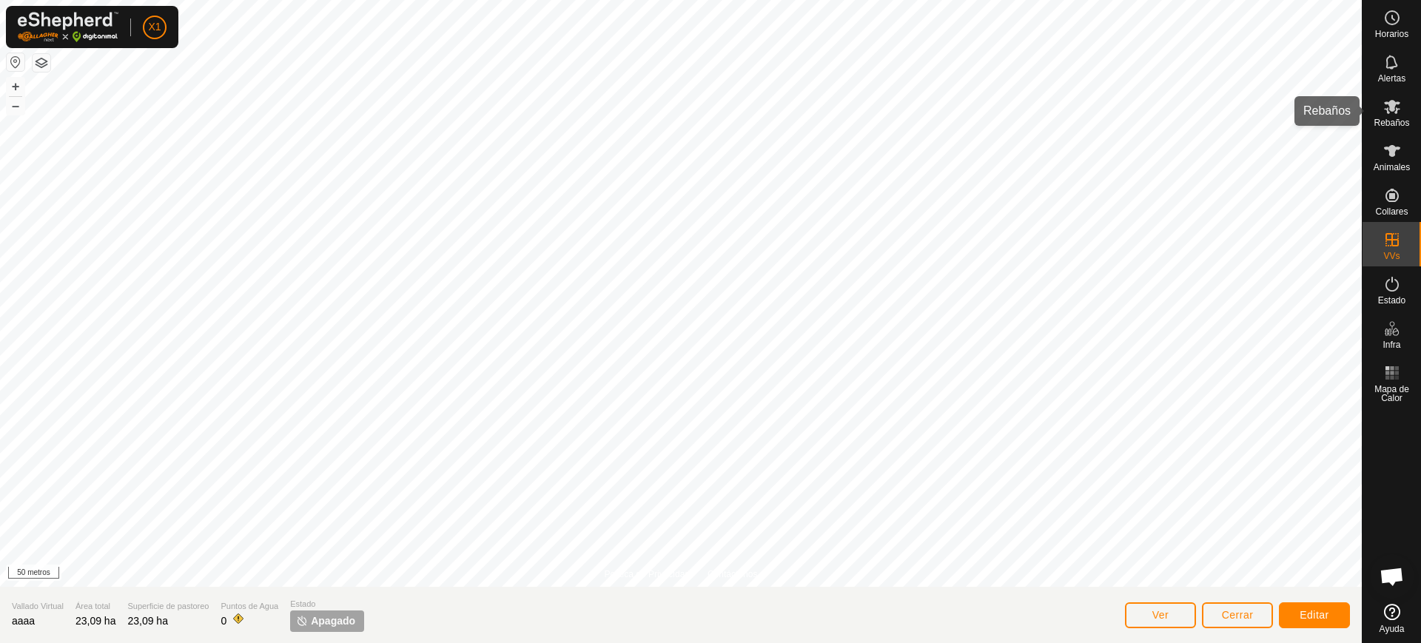
click at [1391, 122] on font "Rebaños" at bounding box center [1391, 123] width 36 height 10
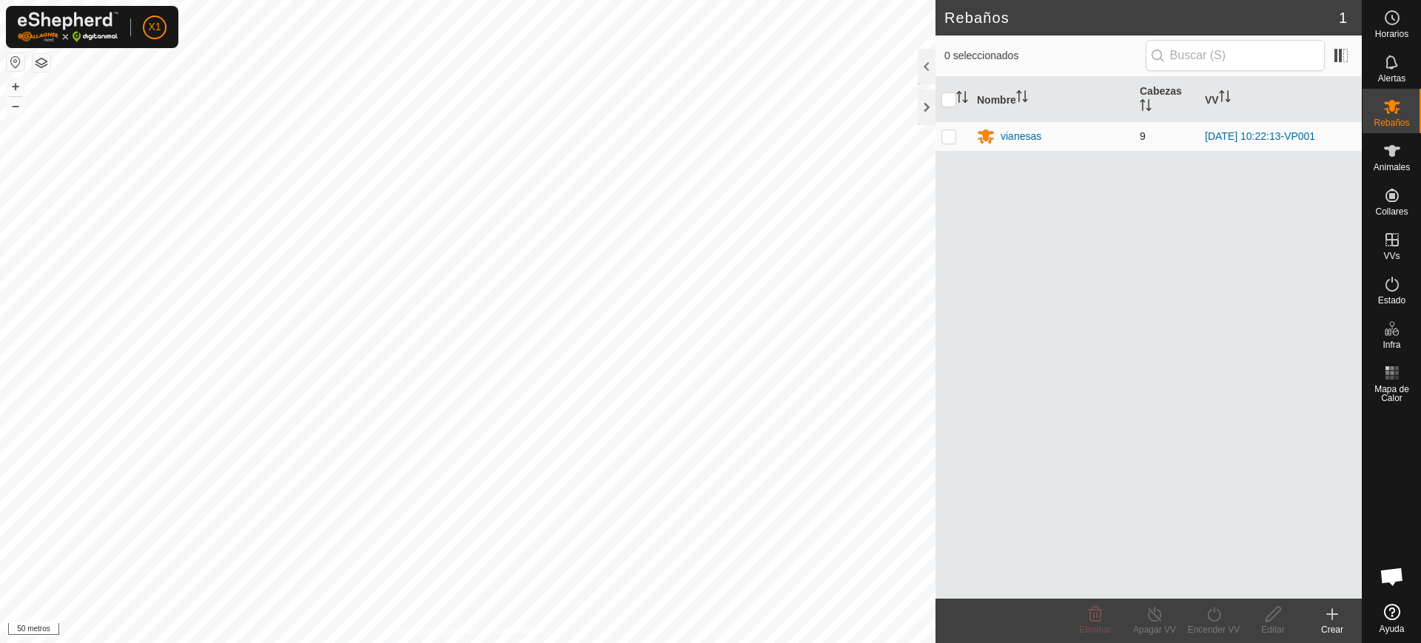
click at [950, 134] on p-checkbox at bounding box center [948, 136] width 15 height 12
checkbox input "true"
click at [1217, 620] on icon at bounding box center [1214, 614] width 19 height 18
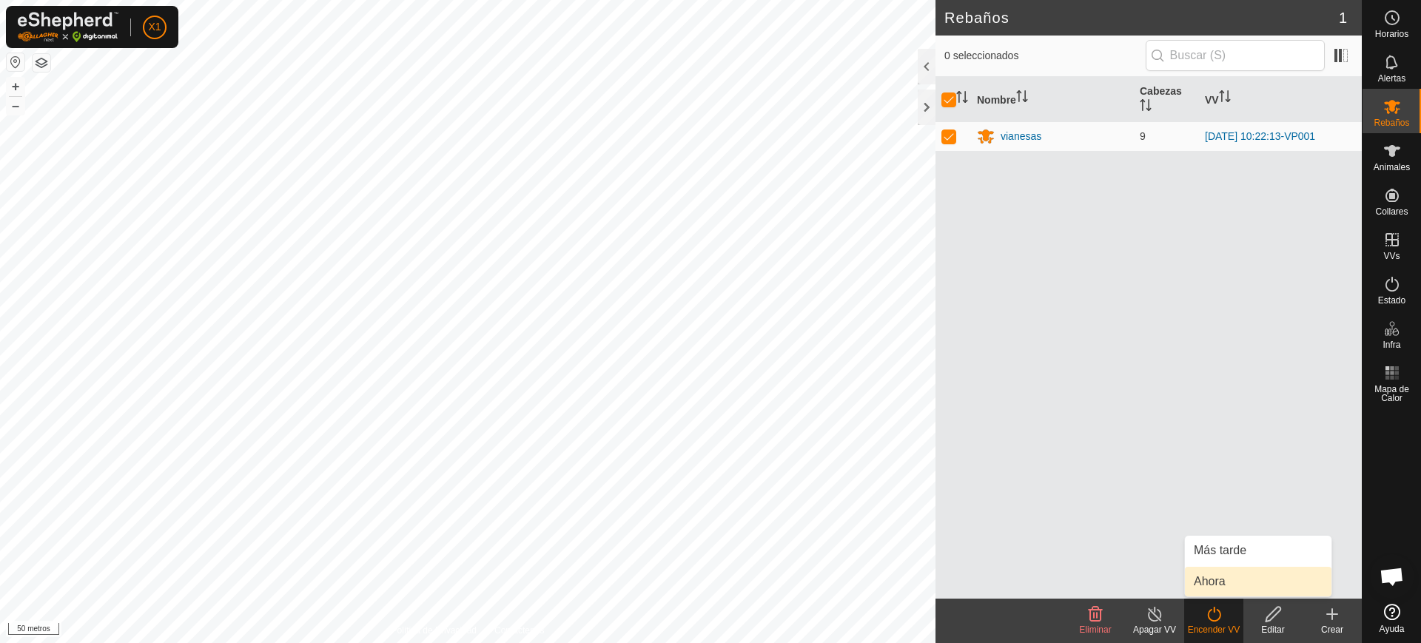
click at [1223, 578] on link "Ahora" at bounding box center [1258, 582] width 147 height 30
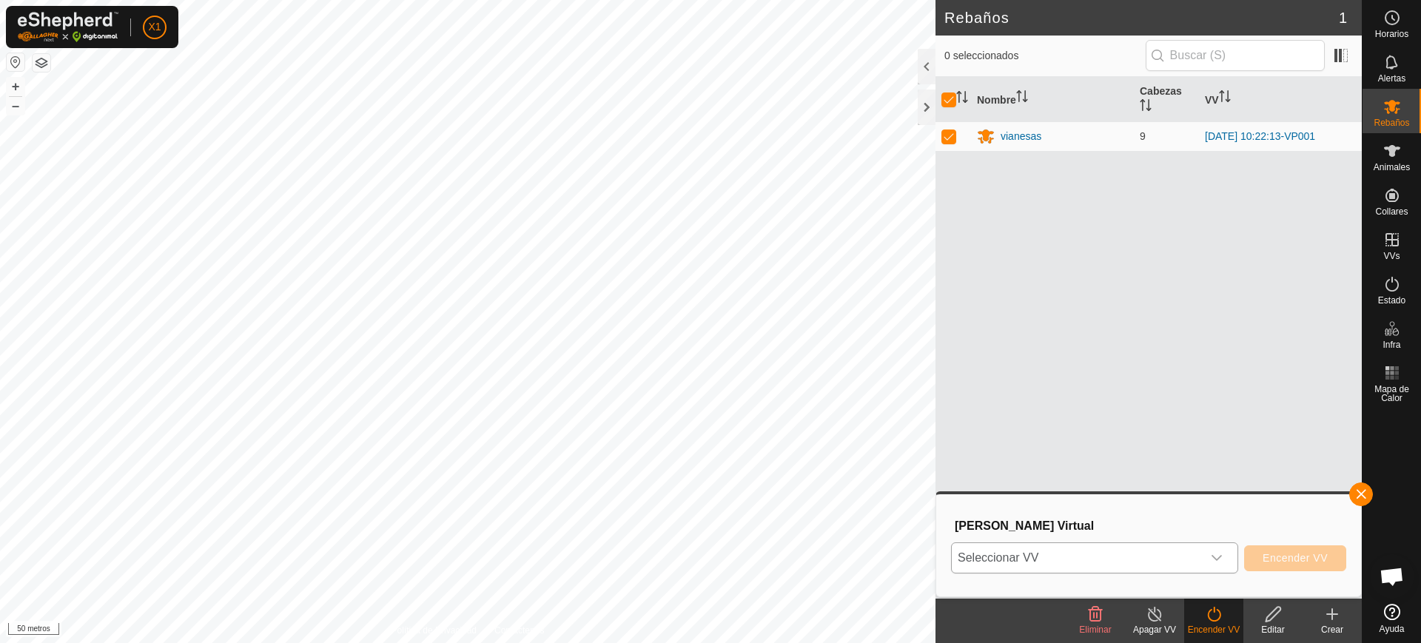
click at [1133, 550] on span "Seleccionar VV" at bounding box center [1077, 558] width 250 height 30
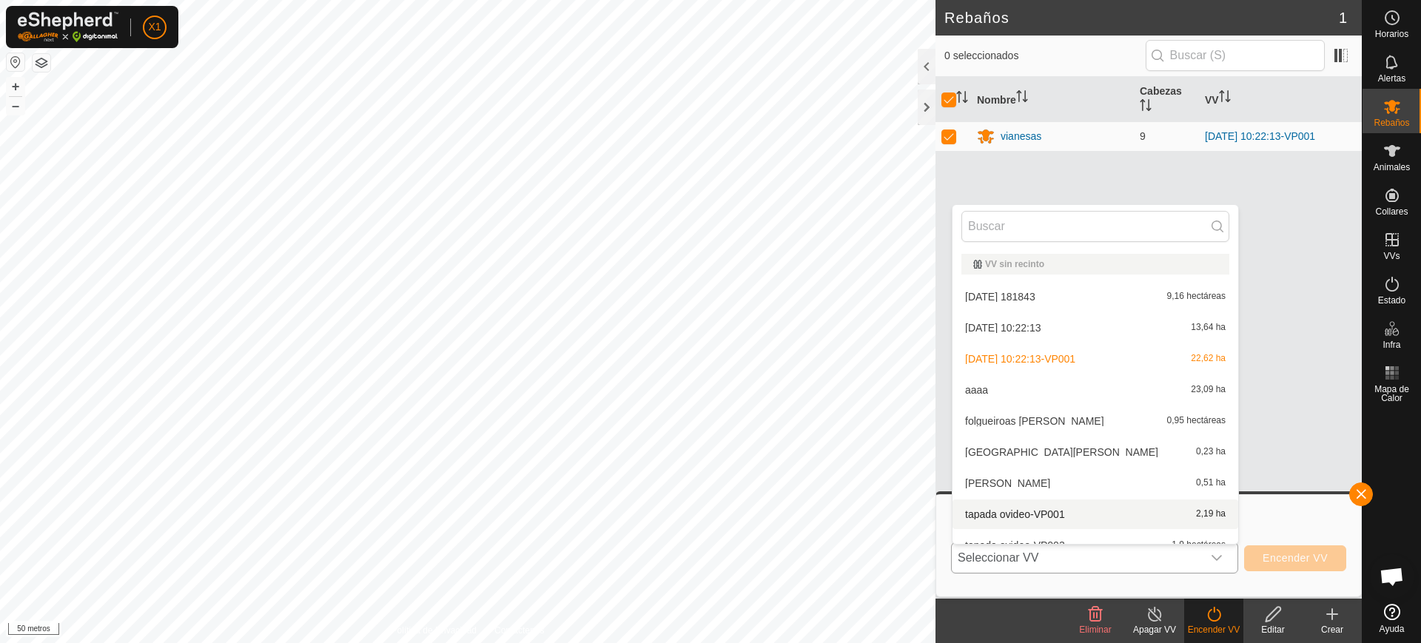
scroll to position [16, 0]
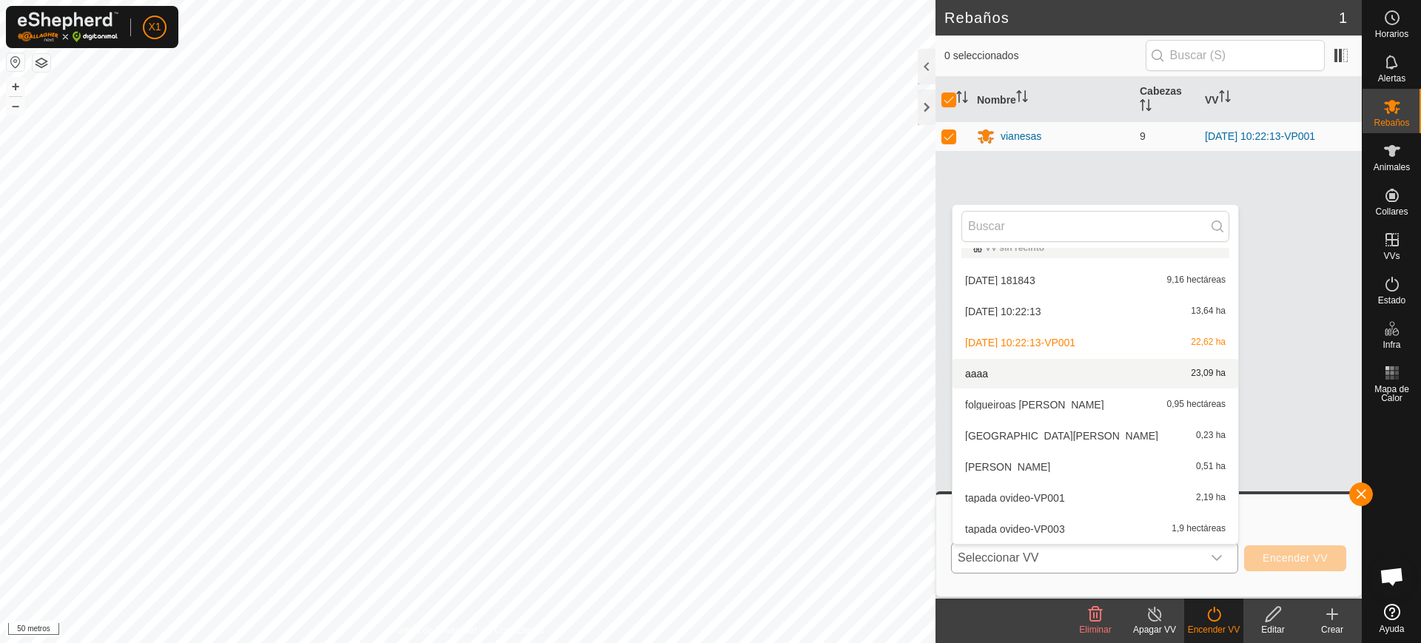
click at [1012, 378] on li "aaaa 23,09 ha" at bounding box center [1095, 374] width 286 height 30
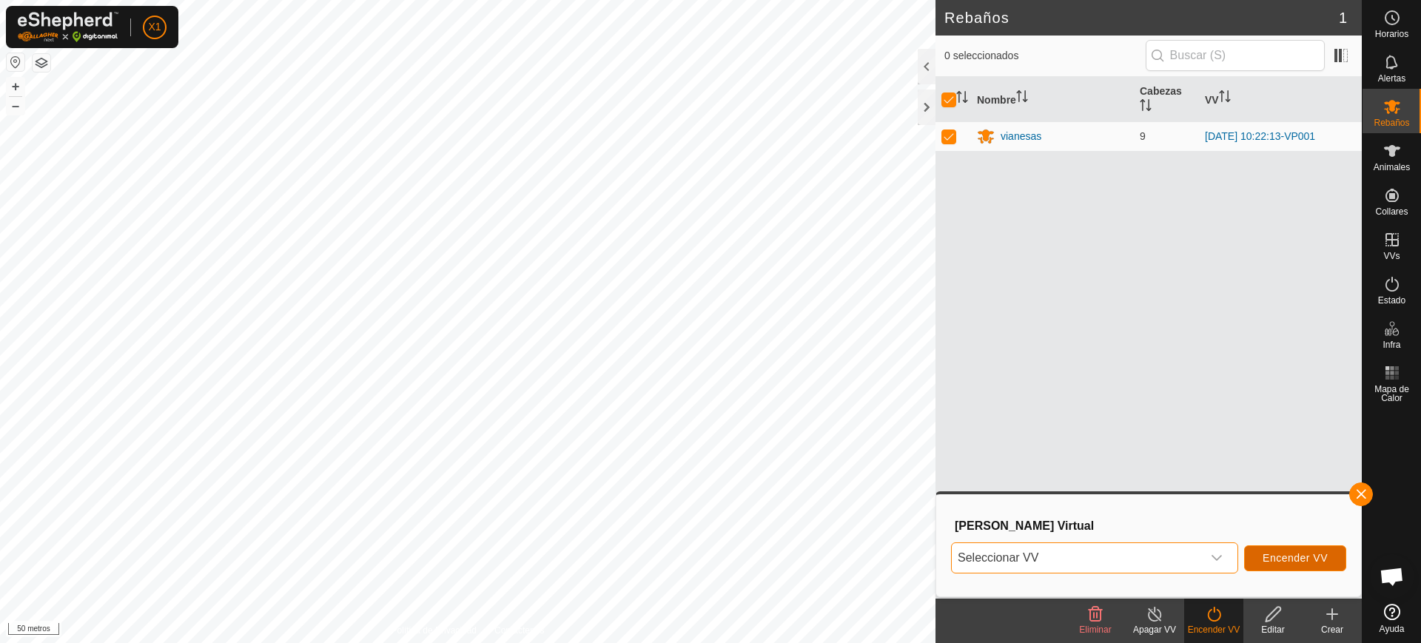
click at [1293, 558] on font "Encender VV" at bounding box center [1294, 558] width 65 height 12
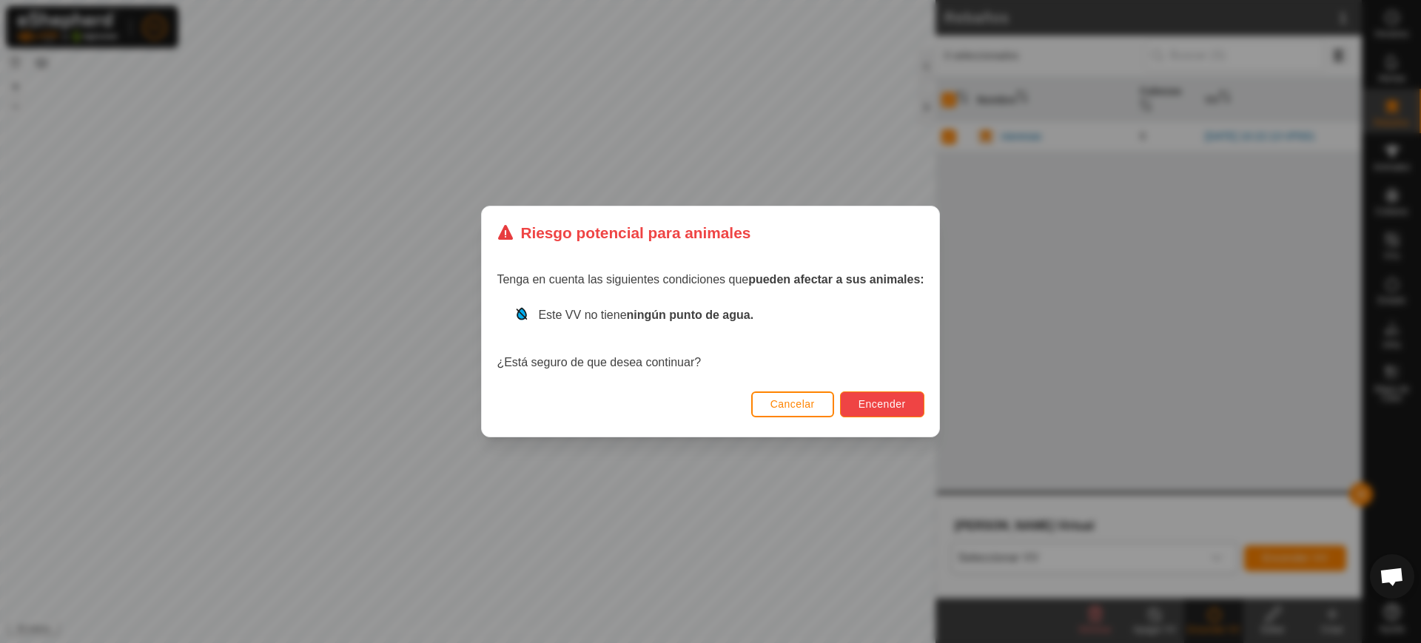
click at [895, 400] on font "Encender" at bounding box center [881, 404] width 47 height 12
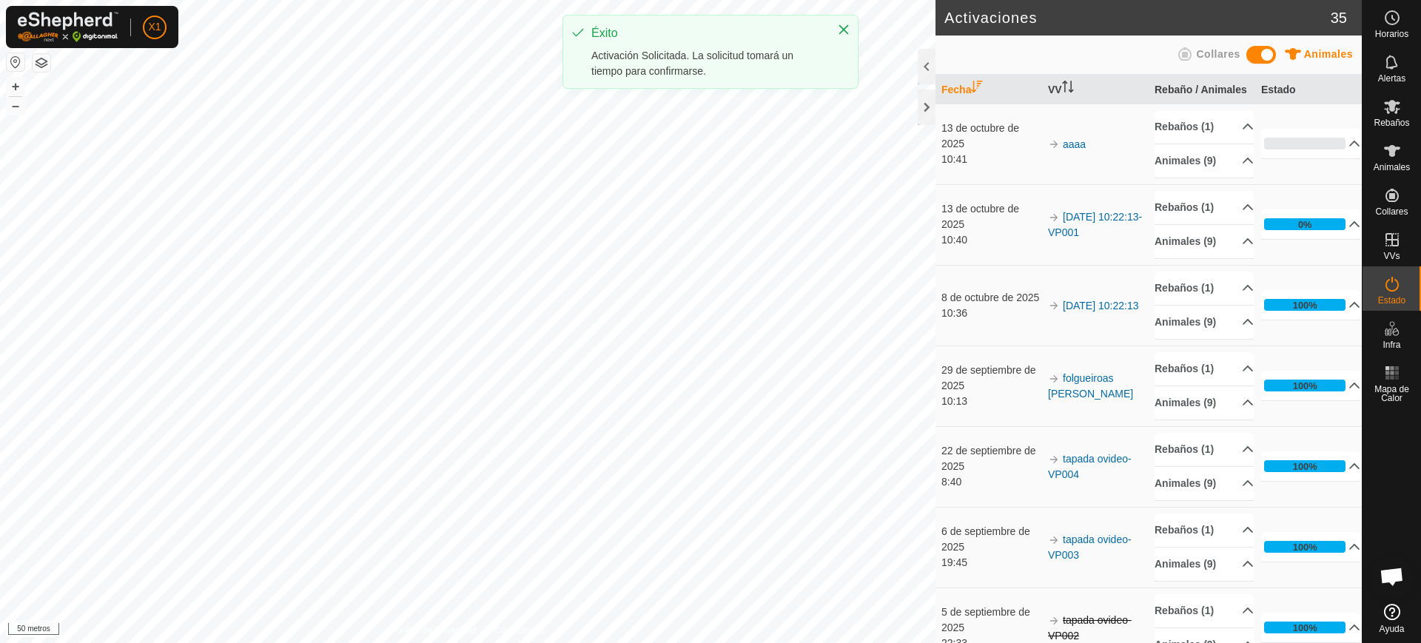
click at [1255, 156] on td "0% En Progreso Pendiente 9 Enviado 0 Completado Confirmado 0 Anulado 0 Cancelad…" at bounding box center [1308, 144] width 107 height 81
